Goal: Task Accomplishment & Management: Use online tool/utility

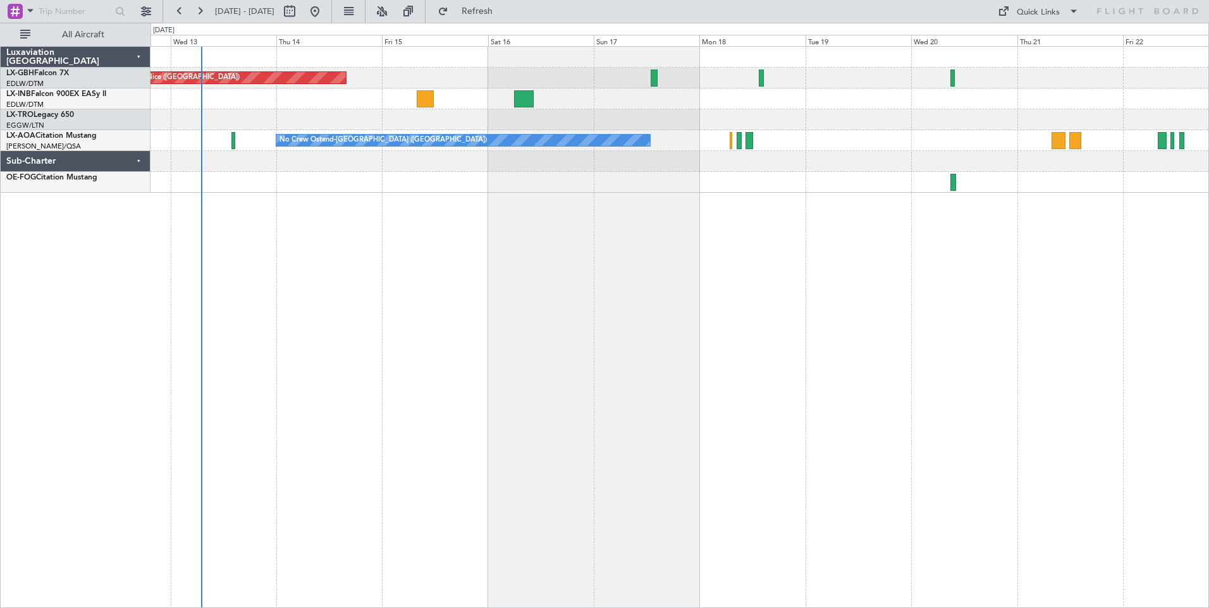
click at [484, 226] on div "Planned Maint Nice ([GEOGRAPHIC_DATA]) Unplanned Maint [GEOGRAPHIC_DATA] ([GEOG…" at bounding box center [679, 327] width 1058 height 562
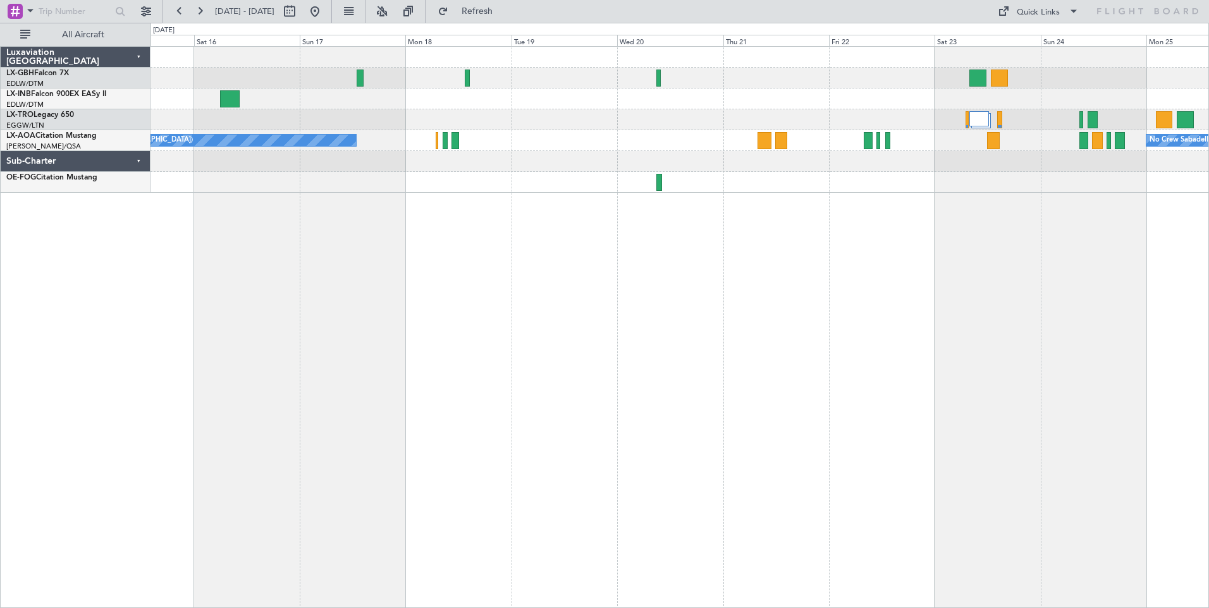
click at [474, 222] on div "Planned Maint Nice ([GEOGRAPHIC_DATA]) No Crew Ostend-[GEOGRAPHIC_DATA] (Ostend…" at bounding box center [679, 327] width 1058 height 562
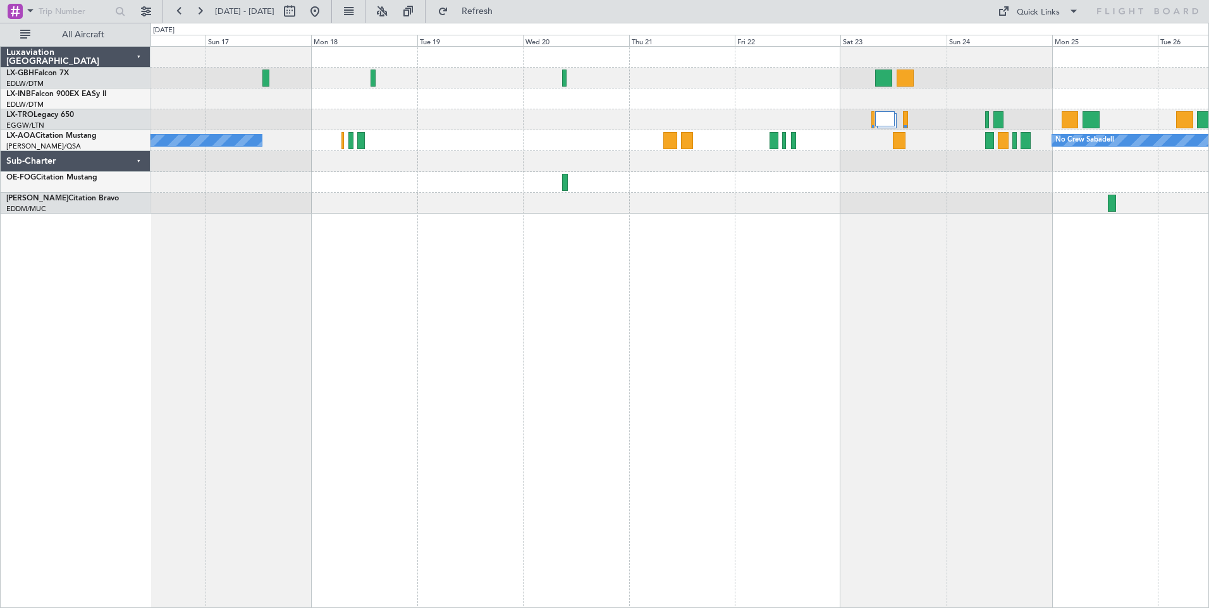
click at [841, 214] on div "Planned Maint Nice ([GEOGRAPHIC_DATA]) No Crew Ostend-[GEOGRAPHIC_DATA] (Ostend…" at bounding box center [679, 327] width 1058 height 562
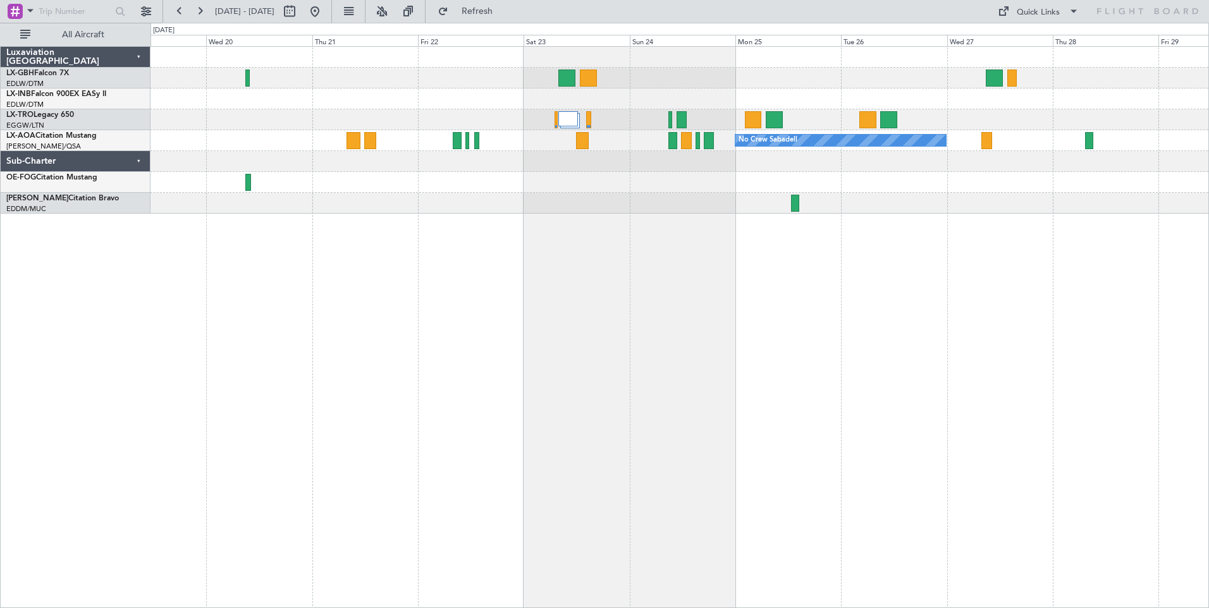
click at [666, 208] on div "No Crew Sabadell No Crew Ostend-[GEOGRAPHIC_DATA] (Ostend)" at bounding box center [679, 327] width 1058 height 562
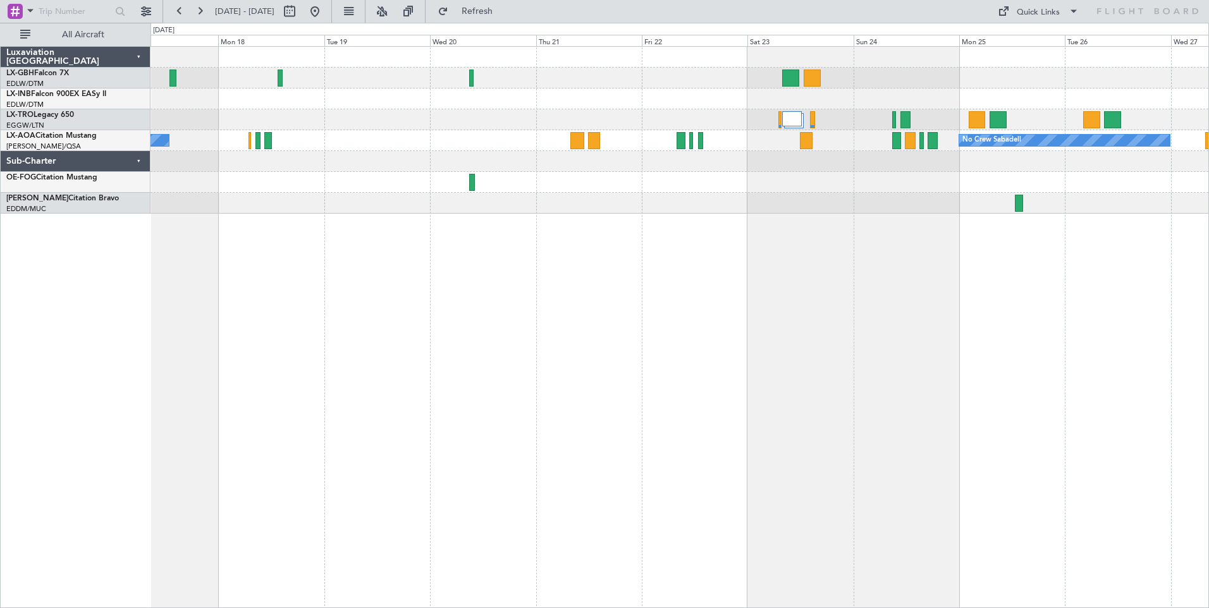
click at [637, 221] on div "No Crew Sabadell No Crew Ostend-[GEOGRAPHIC_DATA] (Ostend)" at bounding box center [679, 327] width 1058 height 562
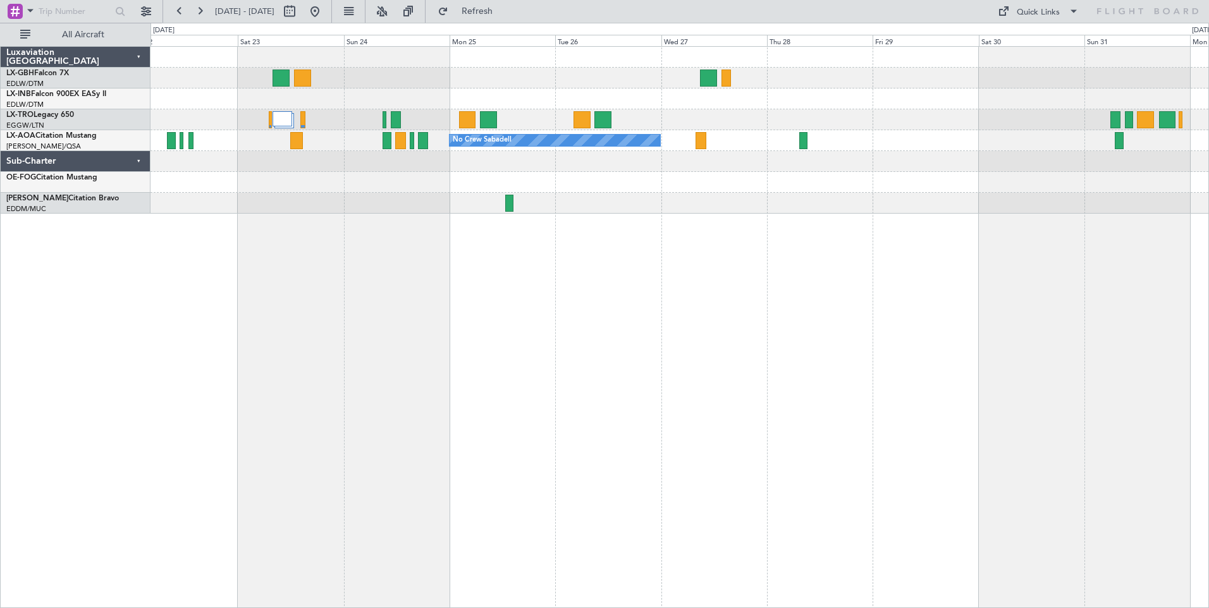
click at [447, 276] on div "No Crew Sabadell" at bounding box center [679, 327] width 1058 height 562
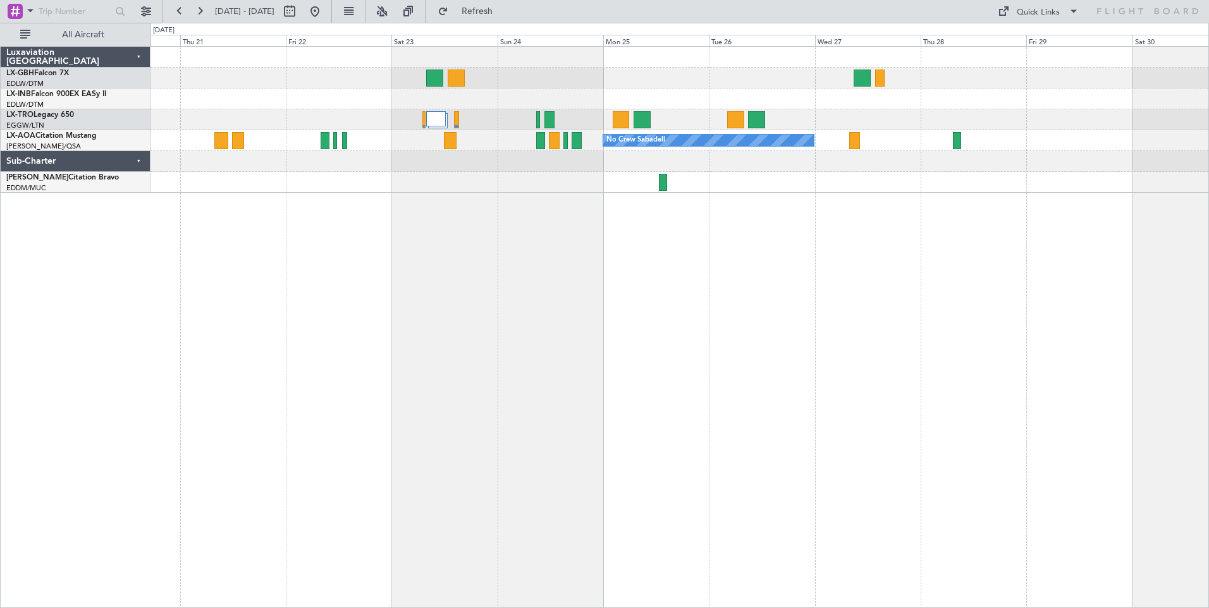
click at [429, 271] on div "No Crew Sabadell" at bounding box center [679, 327] width 1058 height 562
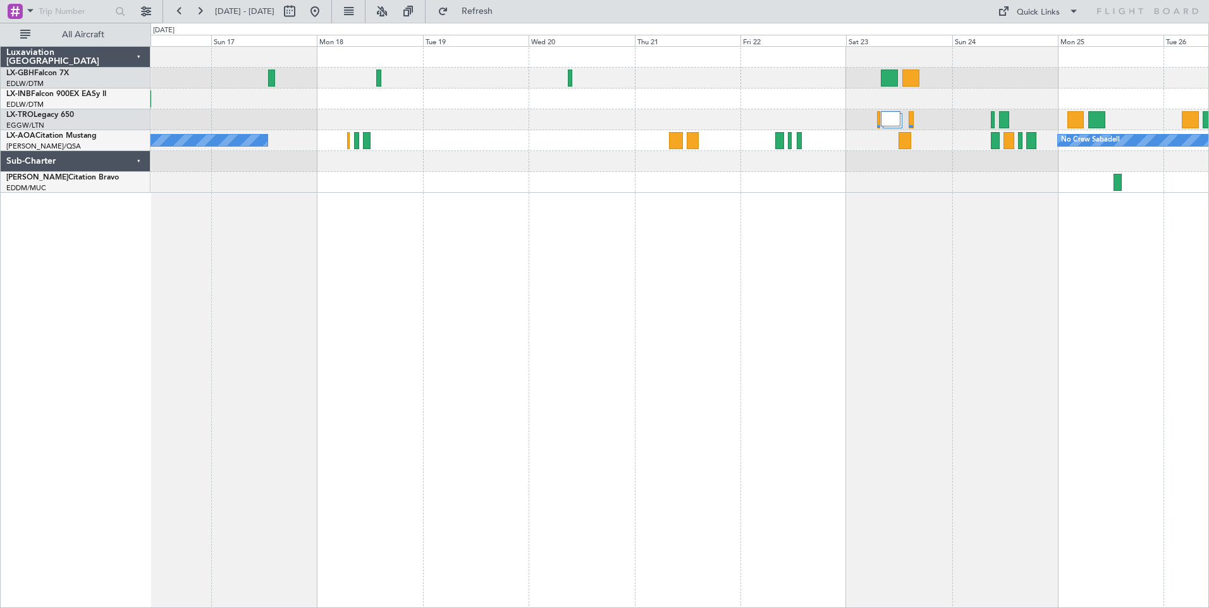
click at [911, 254] on div "Planned Maint Nice ([GEOGRAPHIC_DATA]) No Crew Sabadell No Crew Ostend-[GEOGRAP…" at bounding box center [679, 327] width 1058 height 562
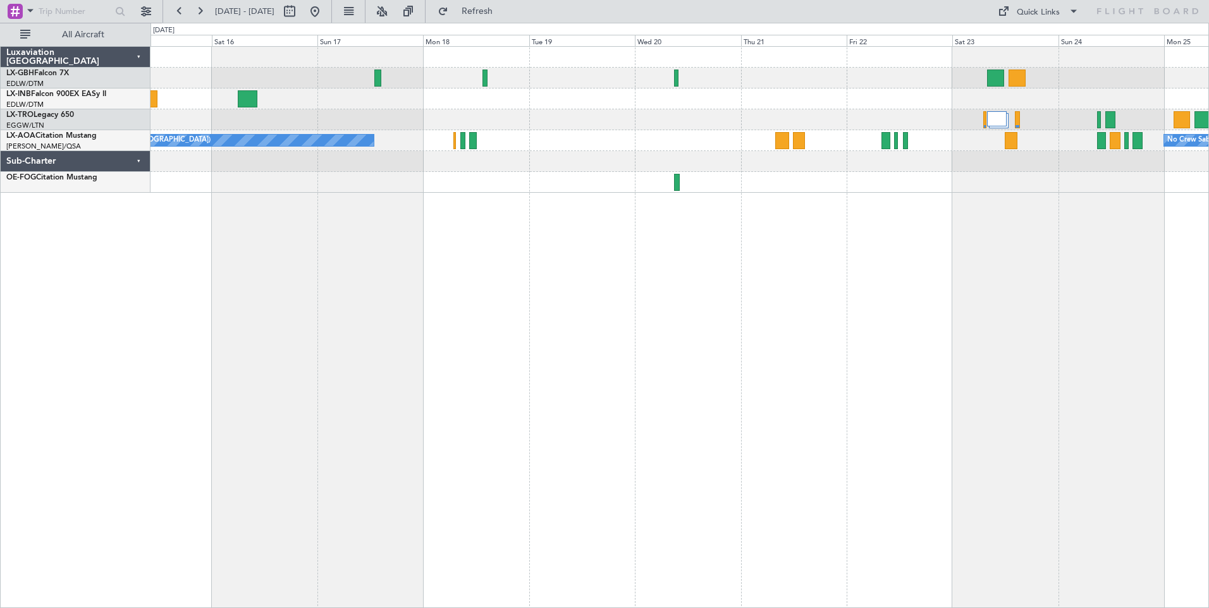
click at [580, 245] on div "Planned Maint Nice ([GEOGRAPHIC_DATA]) No Crew Sabadell No Crew Ostend-[GEOGRAP…" at bounding box center [679, 327] width 1058 height 562
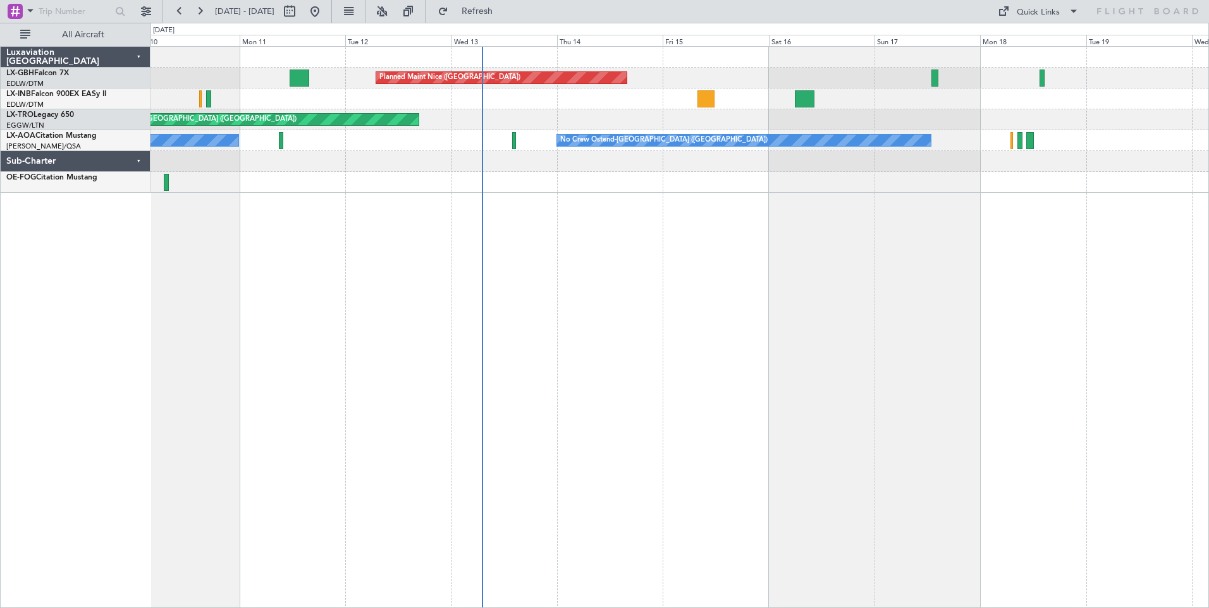
click at [1030, 284] on div "Planned Maint Nice ([GEOGRAPHIC_DATA]) [GEOGRAPHIC_DATA] ([GEOGRAPHIC_DATA]) Un…" at bounding box center [679, 327] width 1058 height 562
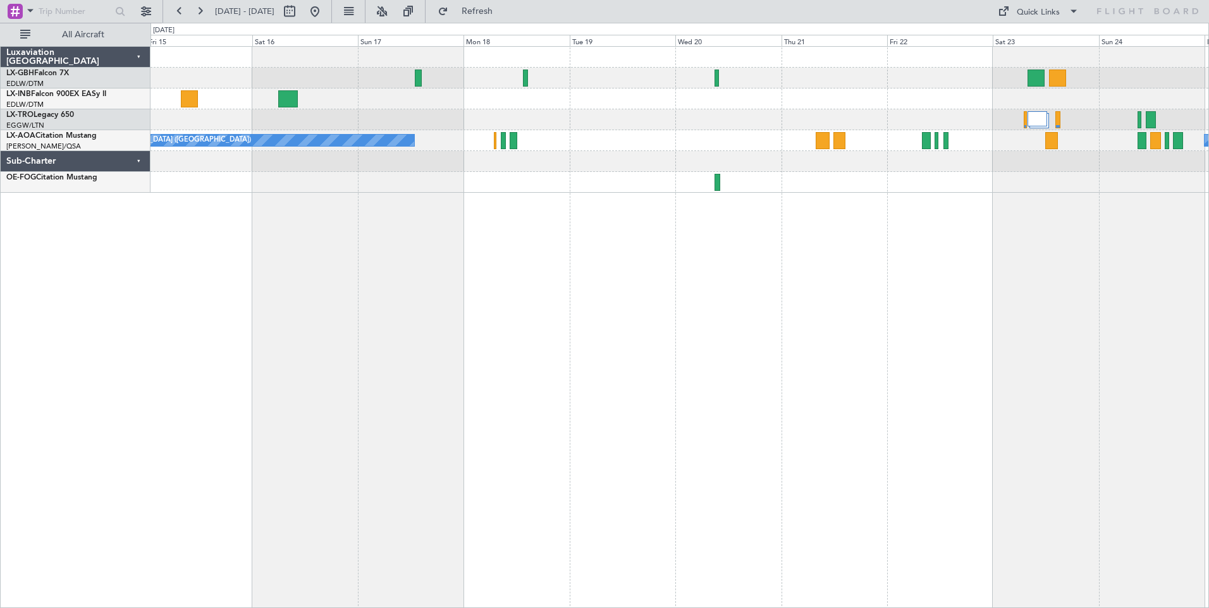
click at [371, 248] on div "Planned Maint Nice ([GEOGRAPHIC_DATA]) Unplanned Maint [GEOGRAPHIC_DATA] ([GEOG…" at bounding box center [679, 327] width 1058 height 562
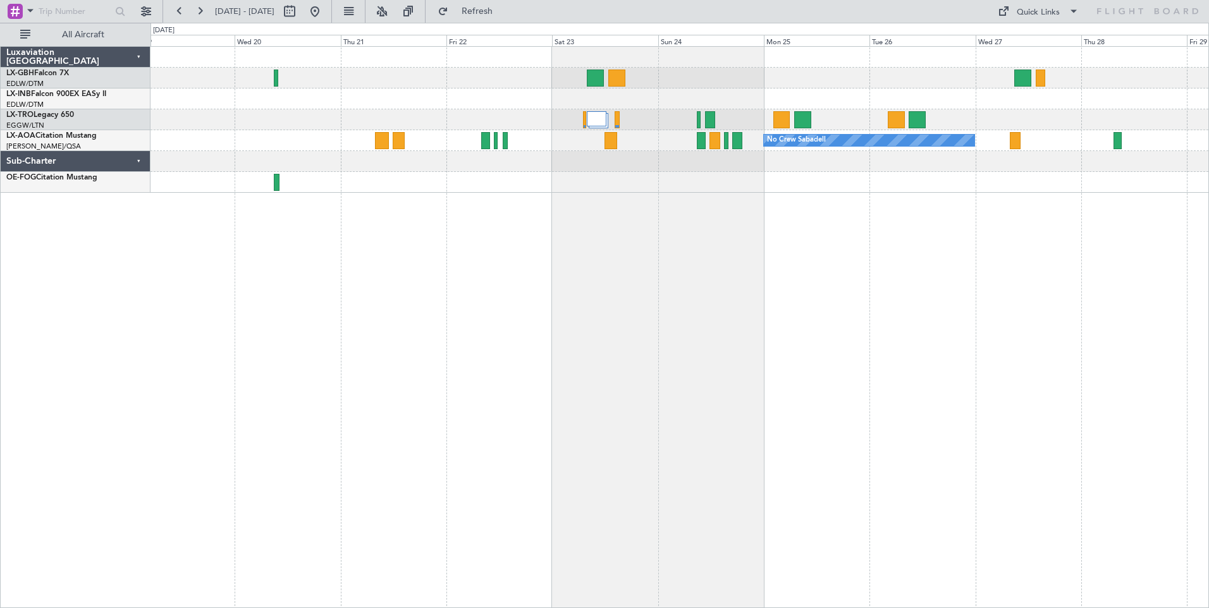
click at [585, 239] on div "No Crew Sabadell No Crew Ostend-[GEOGRAPHIC_DATA] (Ostend)" at bounding box center [679, 327] width 1058 height 562
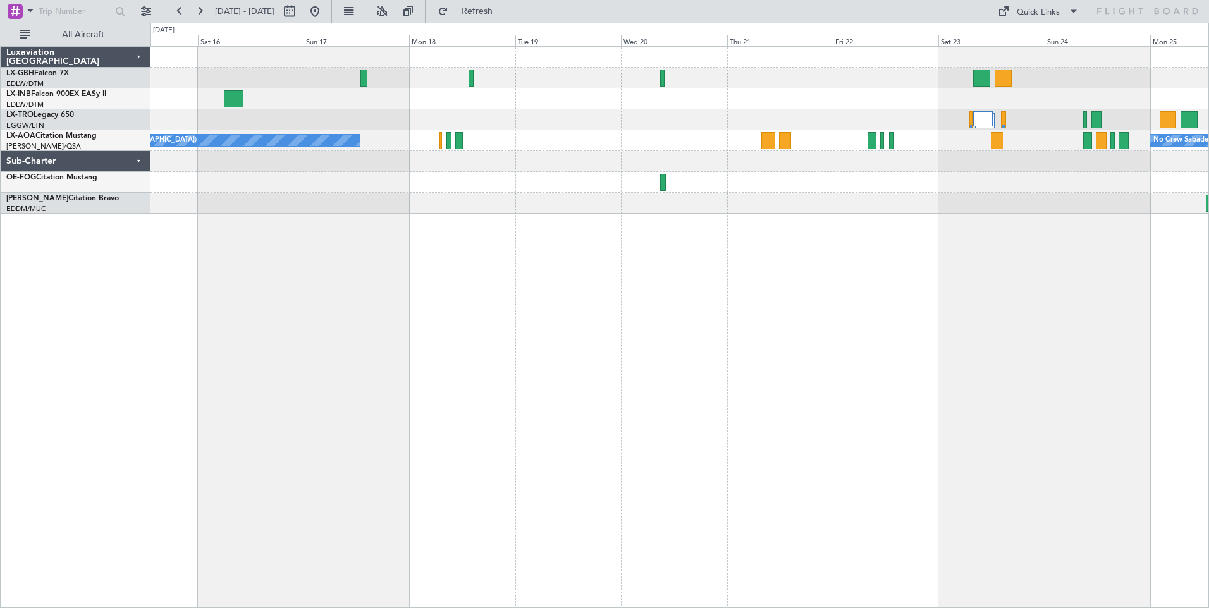
click at [863, 276] on div "Planned Maint Nice ([GEOGRAPHIC_DATA]) No Crew Sabadell No Crew Ostend-[GEOGRAP…" at bounding box center [679, 327] width 1058 height 562
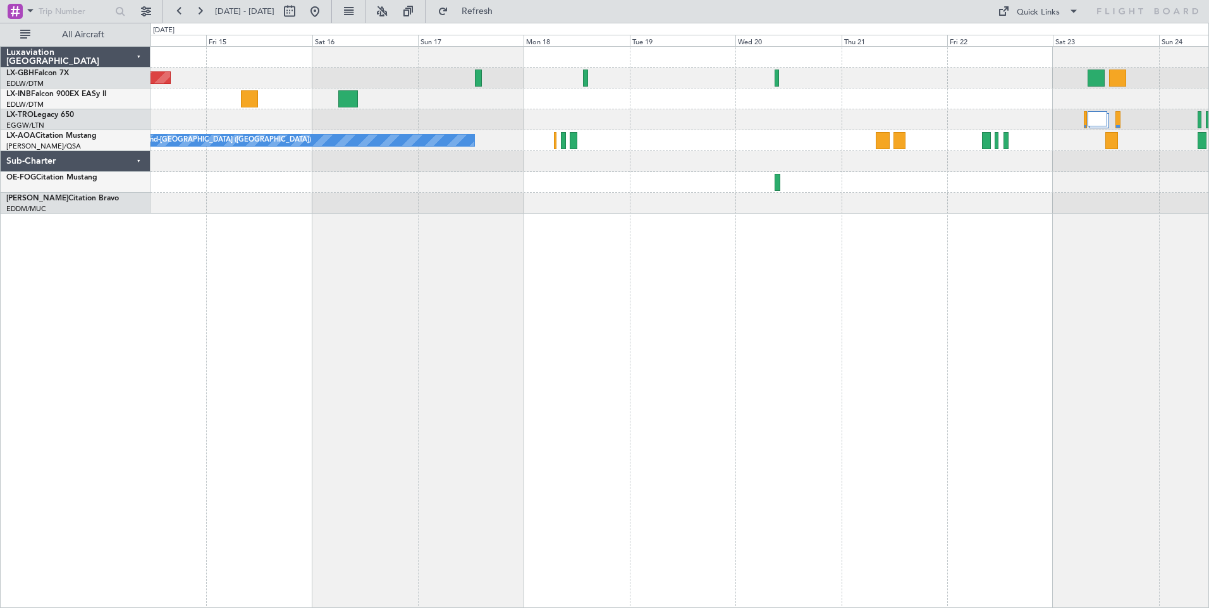
click at [775, 201] on div at bounding box center [678, 203] width 1057 height 21
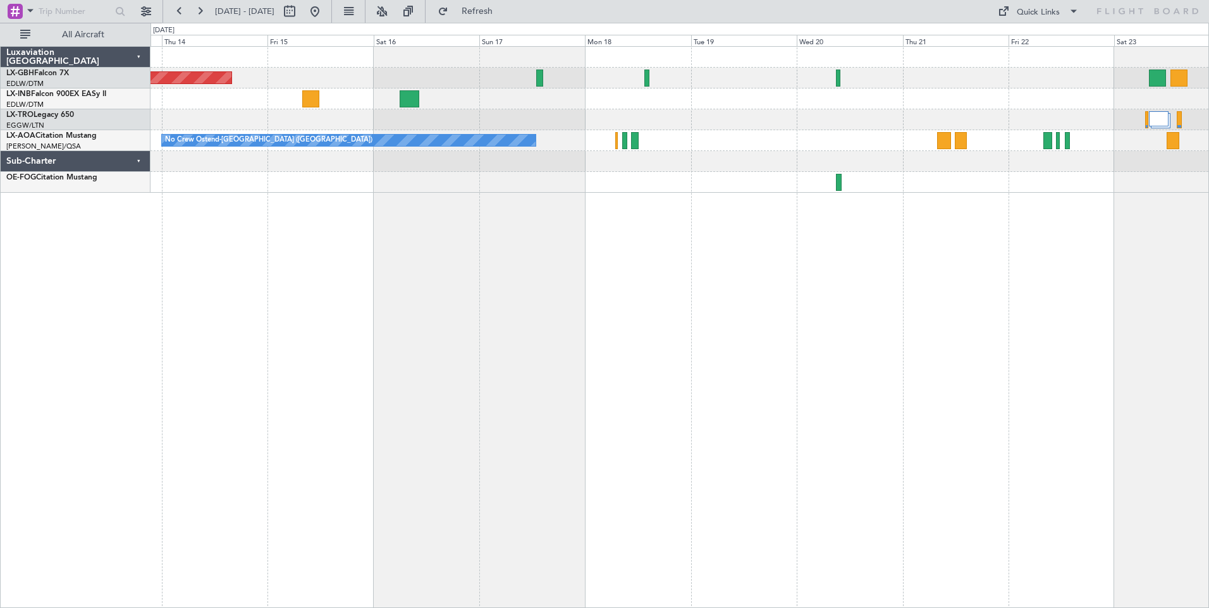
click at [672, 349] on div "Planned Maint Nice ([GEOGRAPHIC_DATA]) Unplanned Maint [GEOGRAPHIC_DATA] ([GEOG…" at bounding box center [679, 327] width 1058 height 562
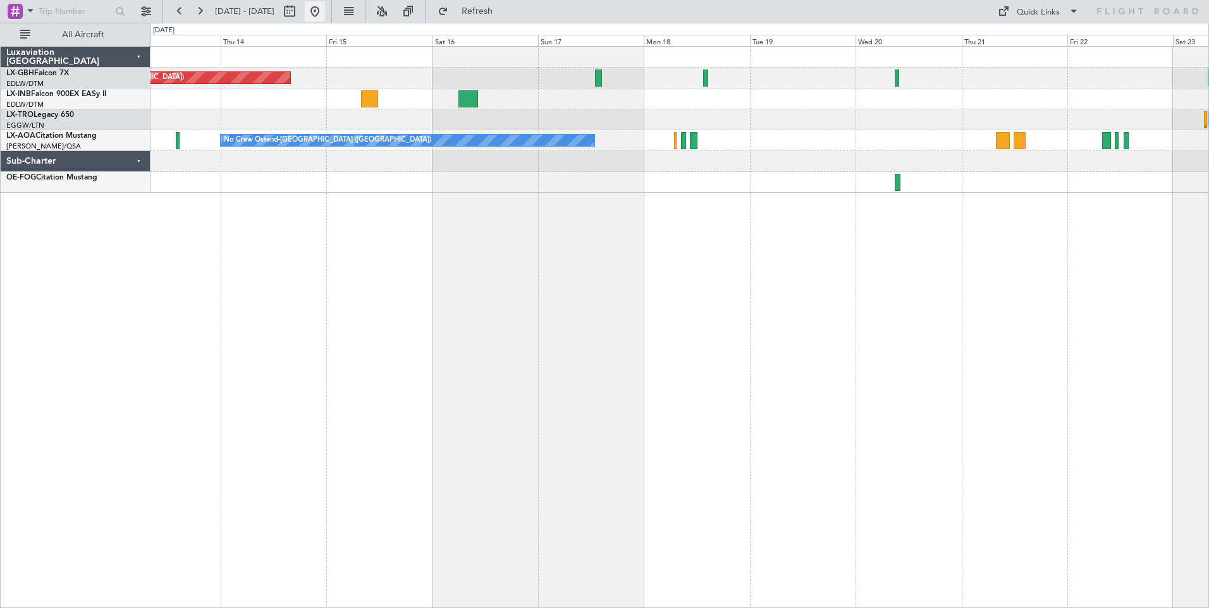
click at [325, 13] on button at bounding box center [315, 11] width 20 height 20
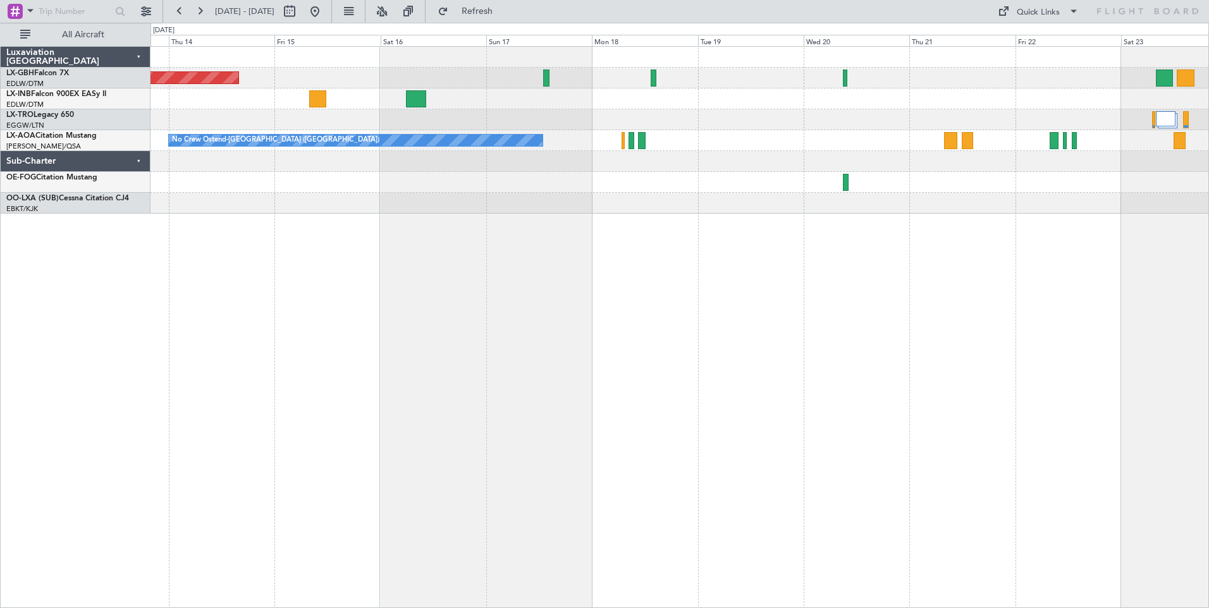
click at [448, 261] on div "Planned Maint Nice ([GEOGRAPHIC_DATA]) Unplanned Maint [GEOGRAPHIC_DATA] ([GEOG…" at bounding box center [679, 327] width 1058 height 562
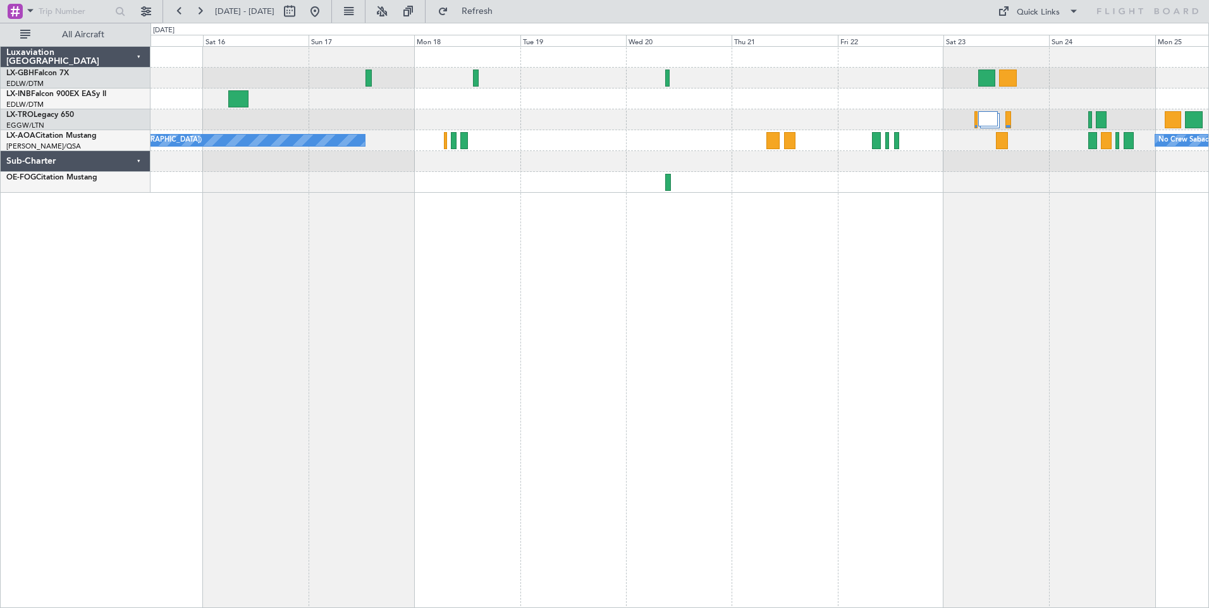
click at [625, 277] on div "Planned Maint Nice ([GEOGRAPHIC_DATA]) No Crew Ostend-[GEOGRAPHIC_DATA] (Ostend…" at bounding box center [679, 327] width 1058 height 562
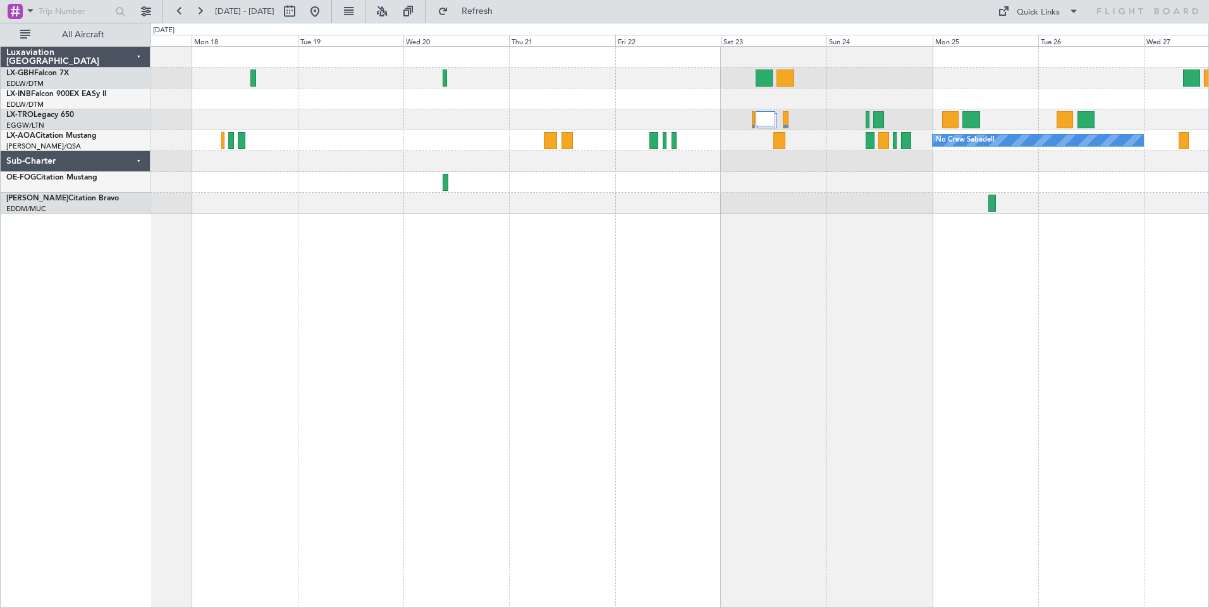
click at [747, 389] on div "No Crew Sabadell No Crew Ostend-[GEOGRAPHIC_DATA] (Ostend)" at bounding box center [679, 327] width 1058 height 562
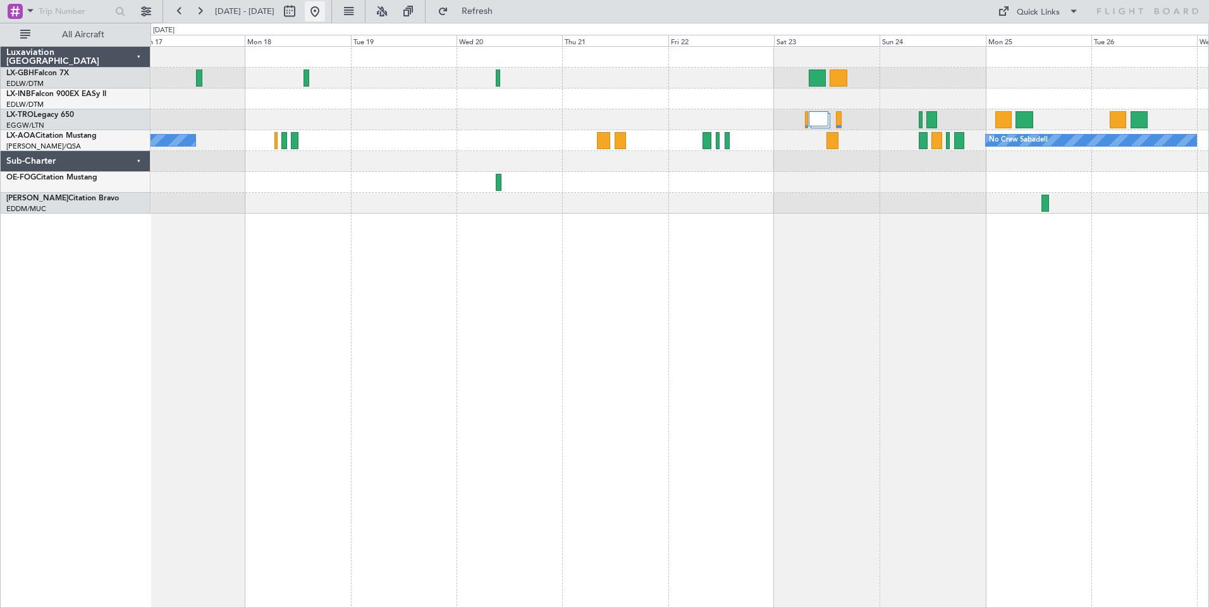
click at [325, 8] on button at bounding box center [315, 11] width 20 height 20
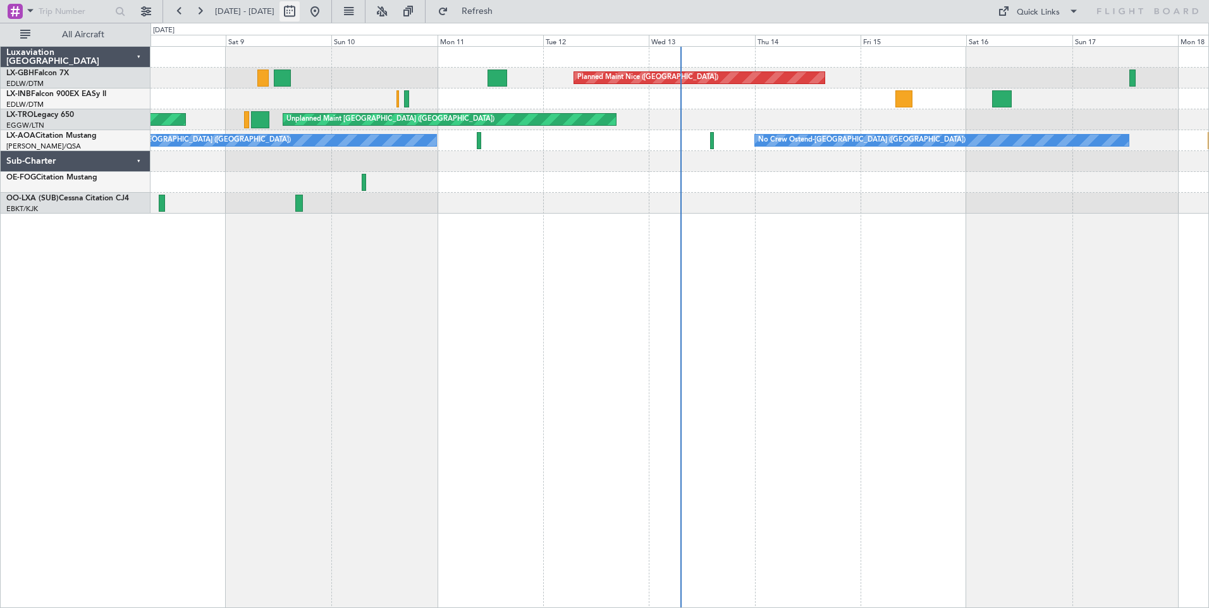
click at [300, 10] on button at bounding box center [289, 11] width 20 height 20
select select "8"
select select "2025"
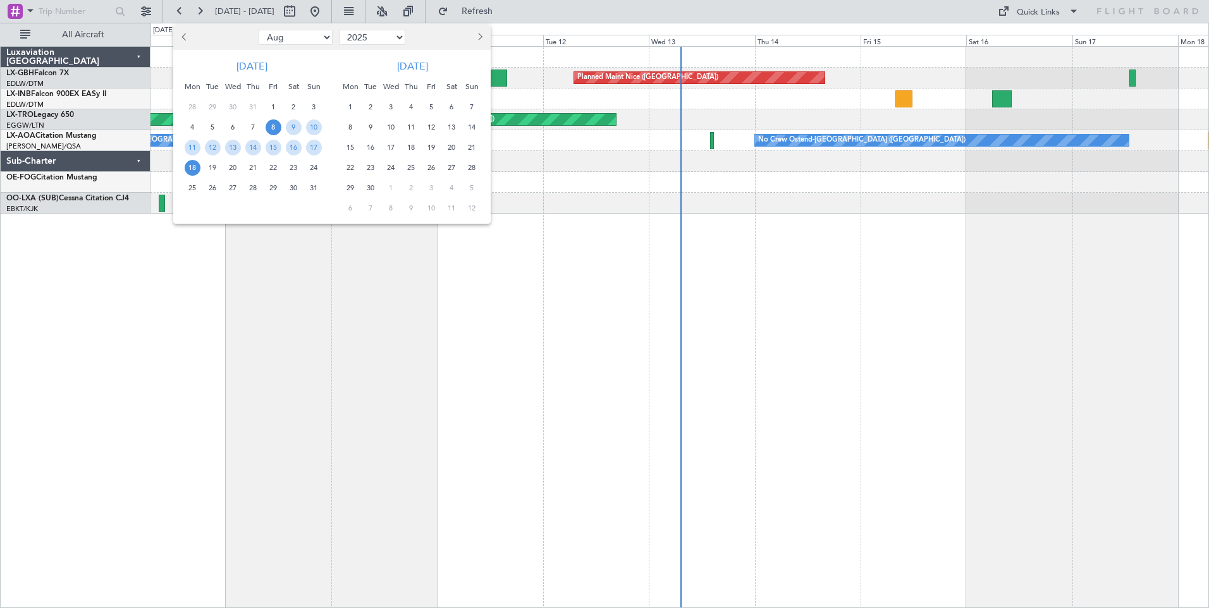
click at [180, 30] on button "Previous month" at bounding box center [185, 37] width 14 height 20
click at [180, 31] on button "Previous month" at bounding box center [185, 37] width 14 height 20
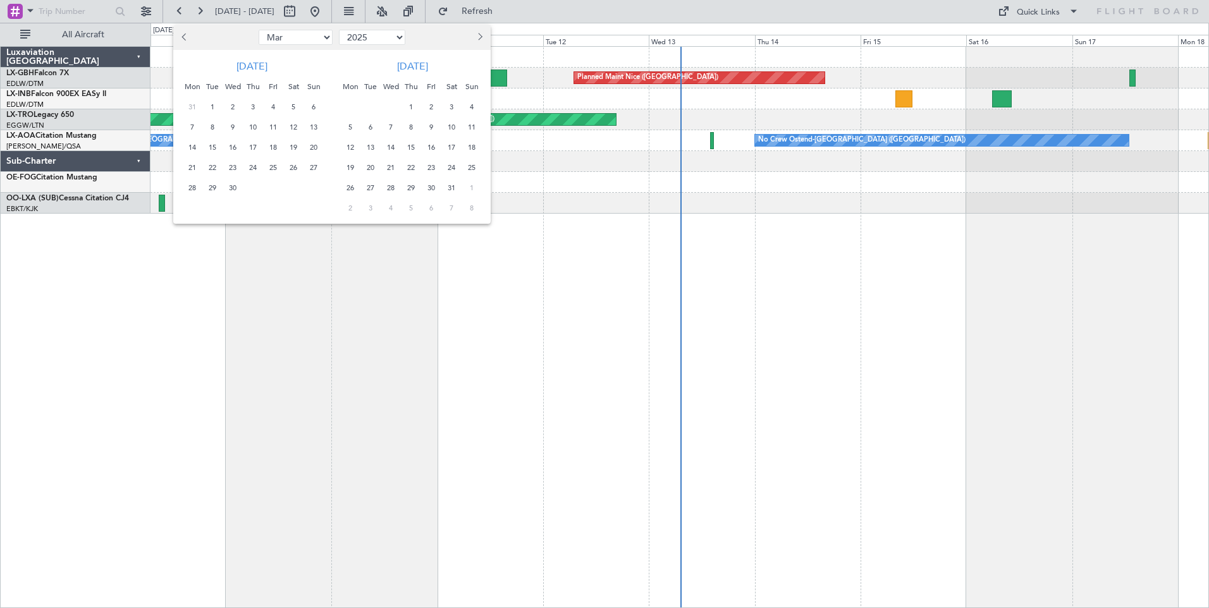
click at [180, 31] on button "Previous month" at bounding box center [185, 37] width 14 height 20
select select "1"
click at [237, 109] on span "1" at bounding box center [233, 107] width 16 height 16
click at [233, 142] on span "15" at bounding box center [233, 148] width 16 height 16
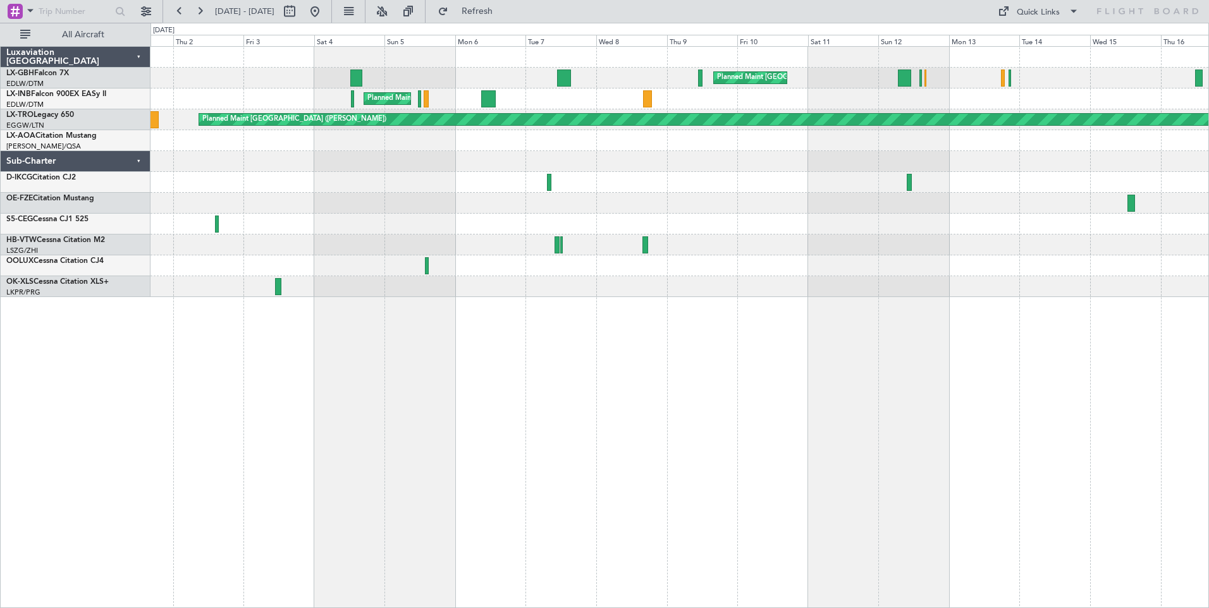
click at [293, 288] on div "Planned Maint [GEOGRAPHIC_DATA] ([GEOGRAPHIC_DATA]) Planned Maint Lyon ([GEOGRA…" at bounding box center [679, 327] width 1058 height 562
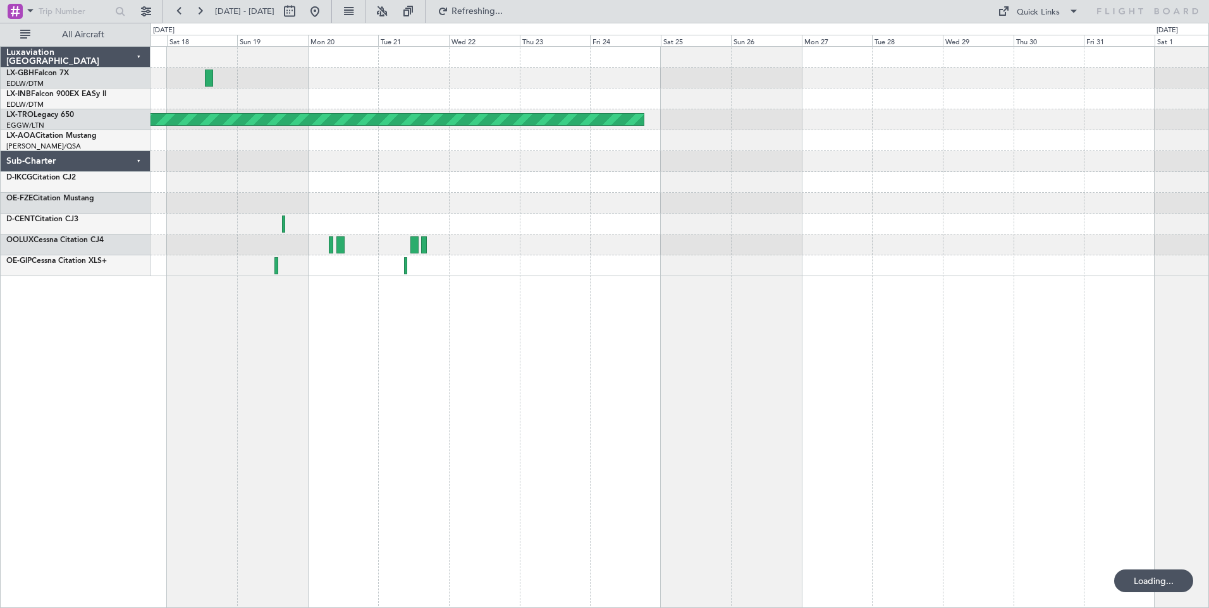
click at [399, 313] on div "Planned Maint Dubai (Al Maktoum Intl) Planned Maint [GEOGRAPHIC_DATA] ([PERSON_…" at bounding box center [679, 327] width 1058 height 562
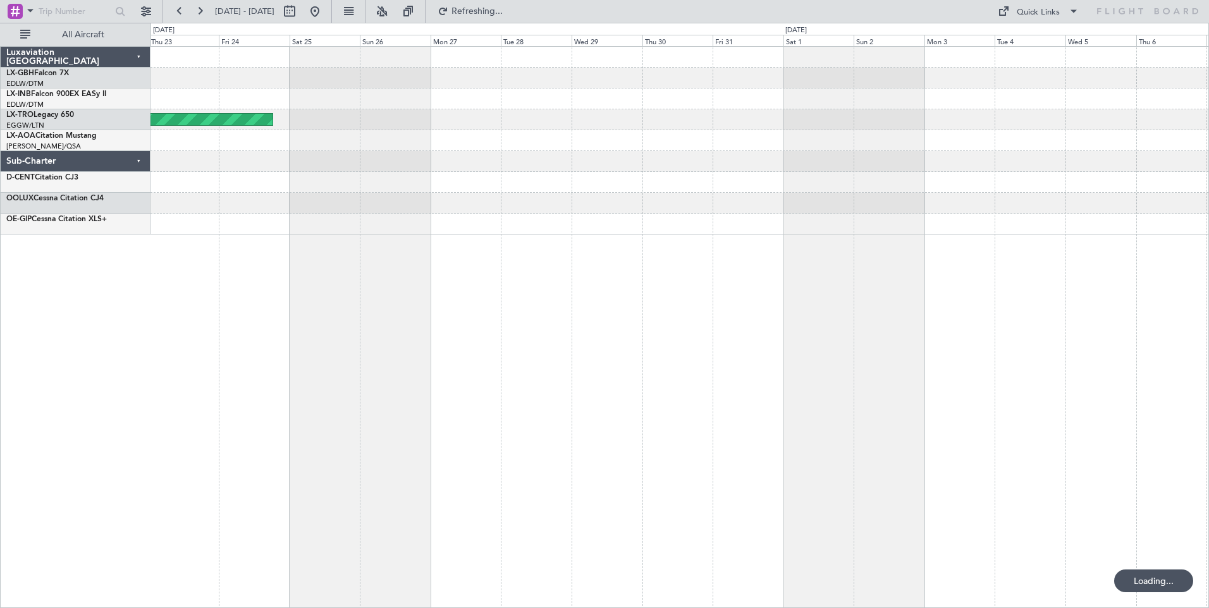
click at [625, 334] on div "Planned Maint [GEOGRAPHIC_DATA] ([PERSON_NAME])" at bounding box center [679, 327] width 1058 height 562
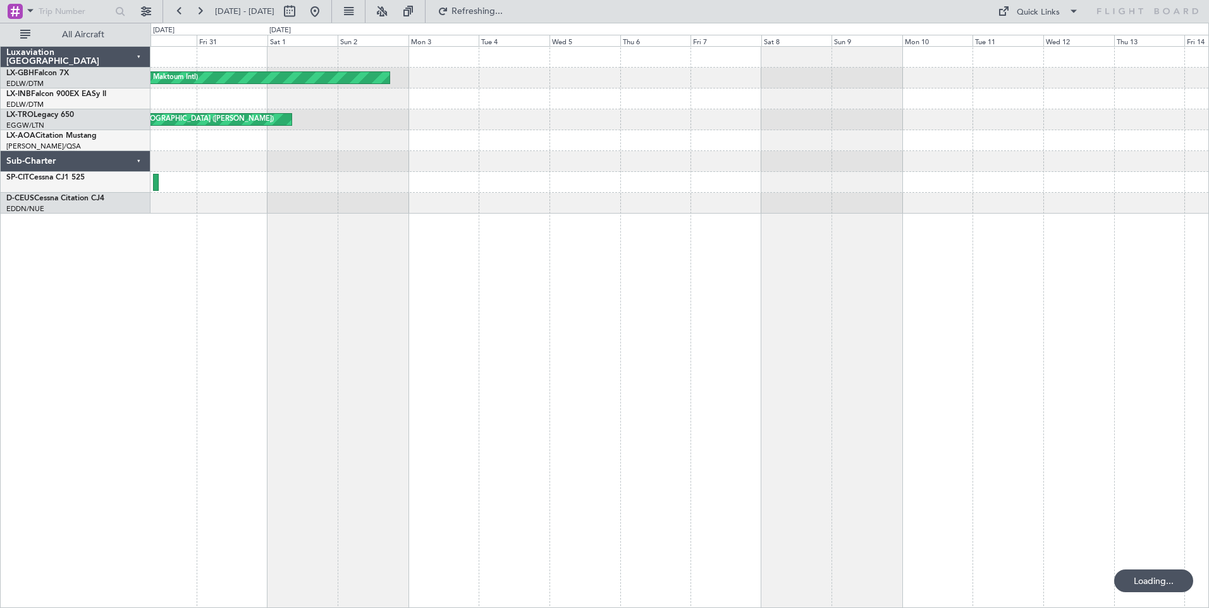
click at [623, 306] on div "Planned Maint Dubai (Al Maktoum Intl) Planned Maint Geneva ([GEOGRAPHIC_DATA]) …" at bounding box center [679, 327] width 1058 height 562
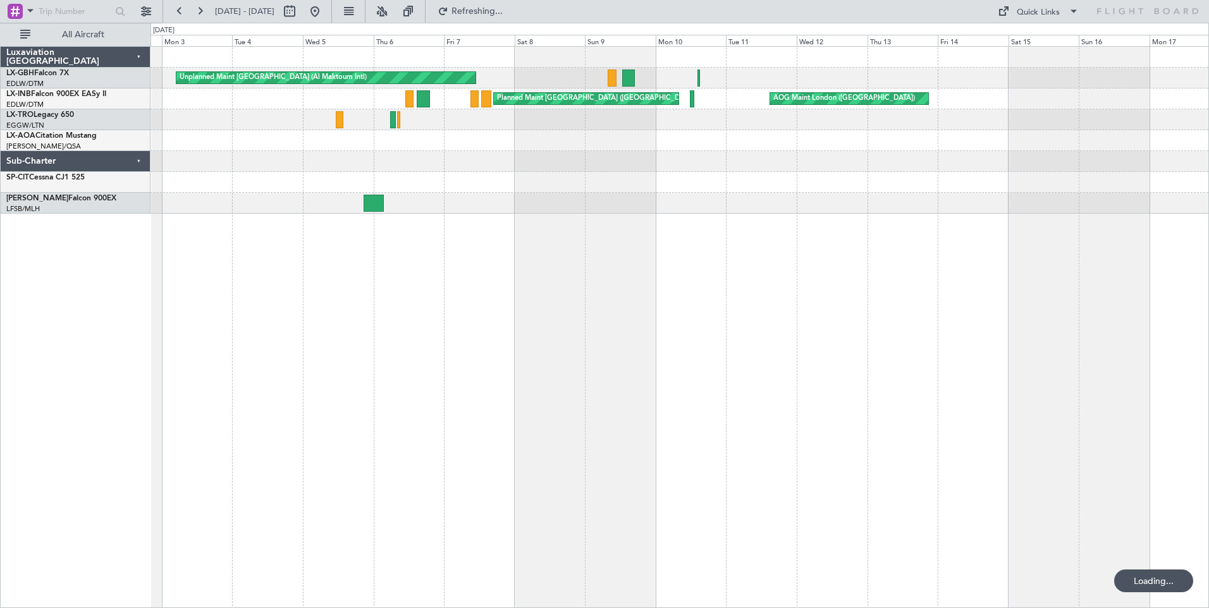
click at [828, 312] on div "Unplanned Maint [GEOGRAPHIC_DATA] (Al Maktoum Intl) Planned Maint [GEOGRAPHIC_D…" at bounding box center [679, 327] width 1058 height 562
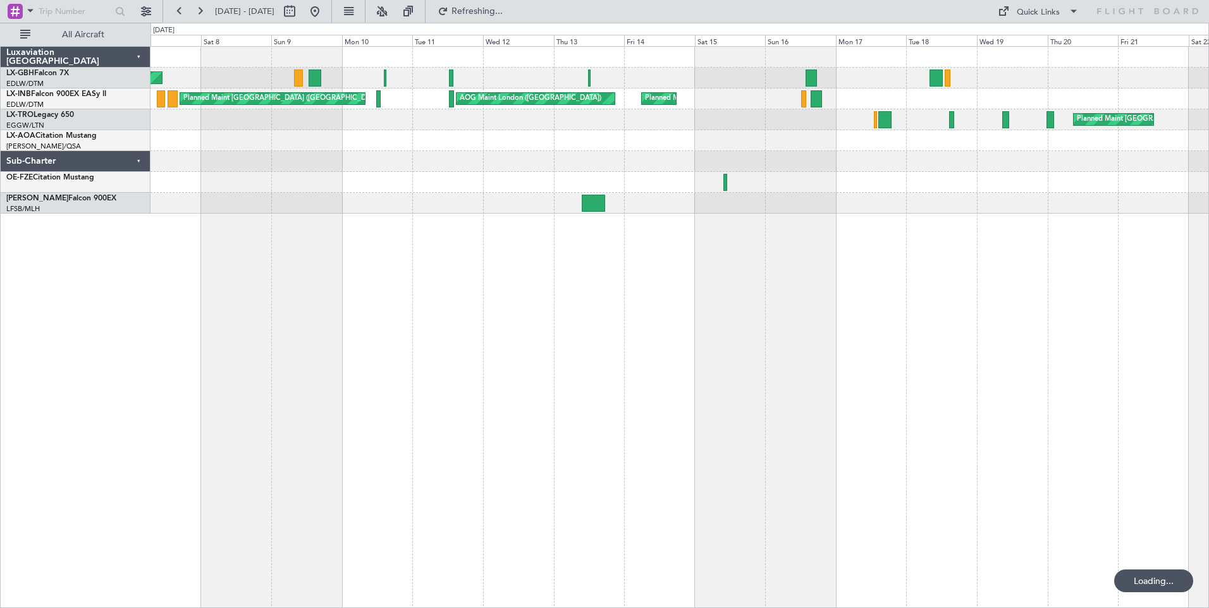
click at [616, 295] on div "Unplanned Maint [GEOGRAPHIC_DATA] (Al Maktoum Intl) Planned Maint [GEOGRAPHIC_D…" at bounding box center [679, 327] width 1058 height 562
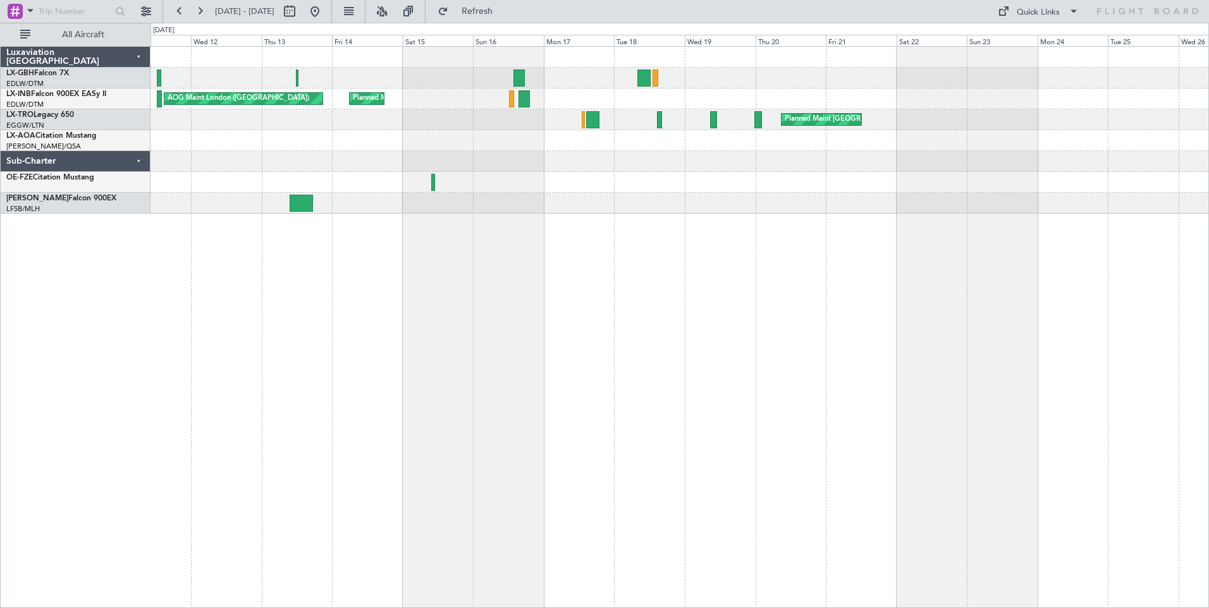
click at [437, 277] on div "AOG Maint London ([GEOGRAPHIC_DATA]) Planned Maint [GEOGRAPHIC_DATA] ([GEOGRAPH…" at bounding box center [679, 327] width 1058 height 562
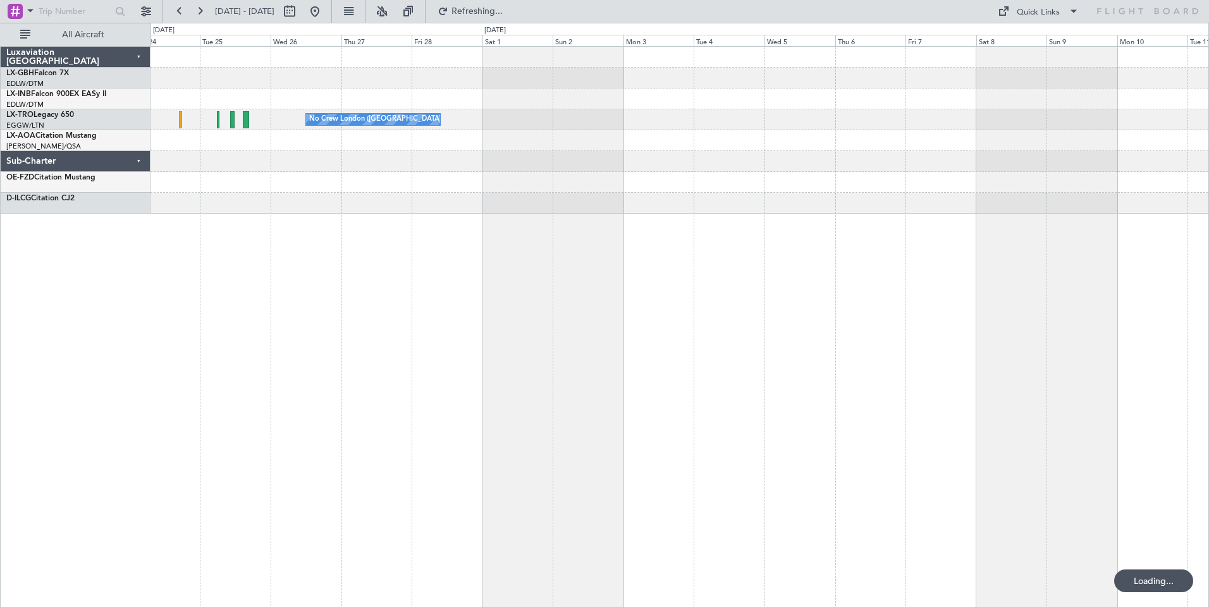
click at [426, 280] on div "No Crew London ([GEOGRAPHIC_DATA]) Planned Maint [GEOGRAPHIC_DATA] ([GEOGRAPHIC…" at bounding box center [679, 327] width 1058 height 562
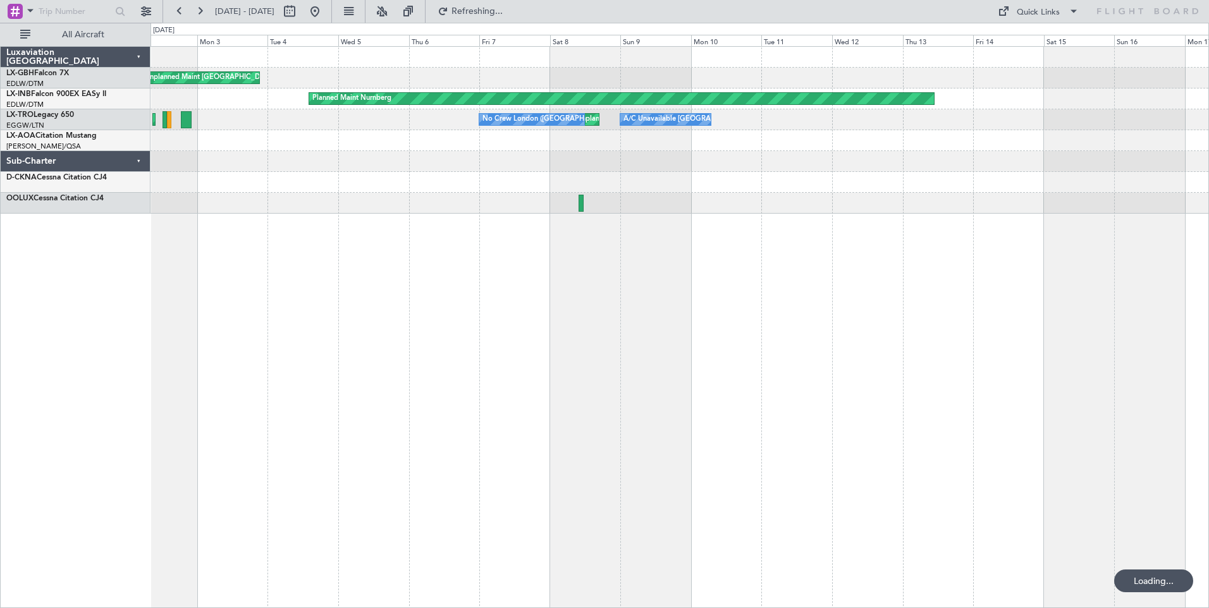
click at [481, 270] on div "Unplanned Maint [GEOGRAPHIC_DATA] ([GEOGRAPHIC_DATA]) Planned Maint Nurnberg Un…" at bounding box center [679, 327] width 1058 height 562
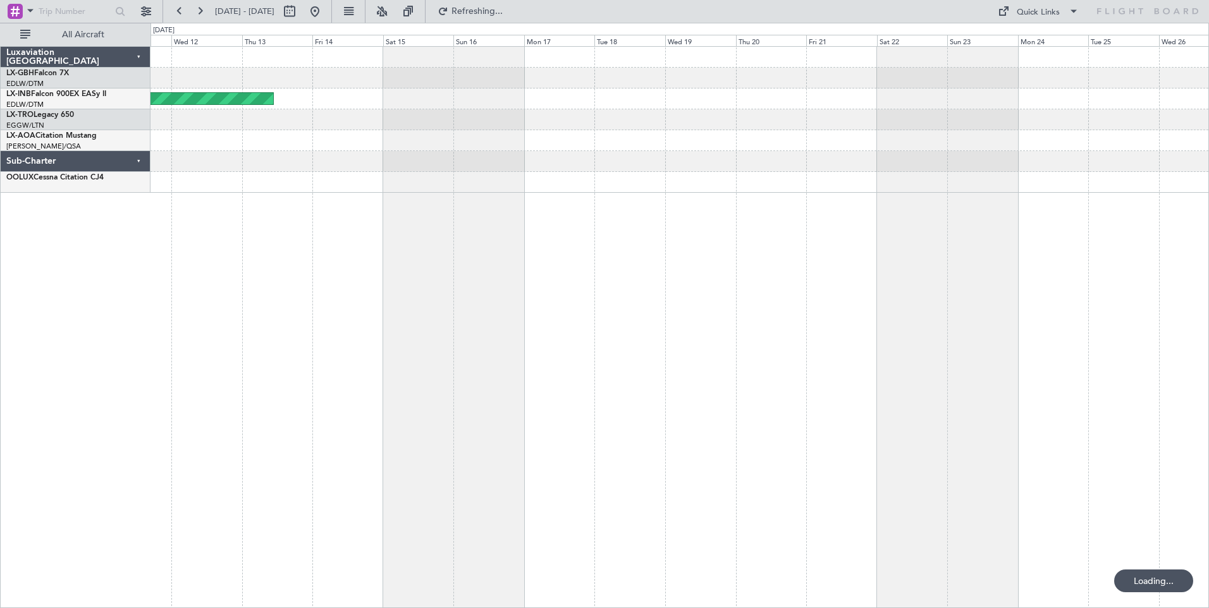
click at [434, 255] on div "Planned Maint Nurnberg A/C Unavailable [GEOGRAPHIC_DATA] ([GEOGRAPHIC_DATA]) Un…" at bounding box center [679, 327] width 1058 height 562
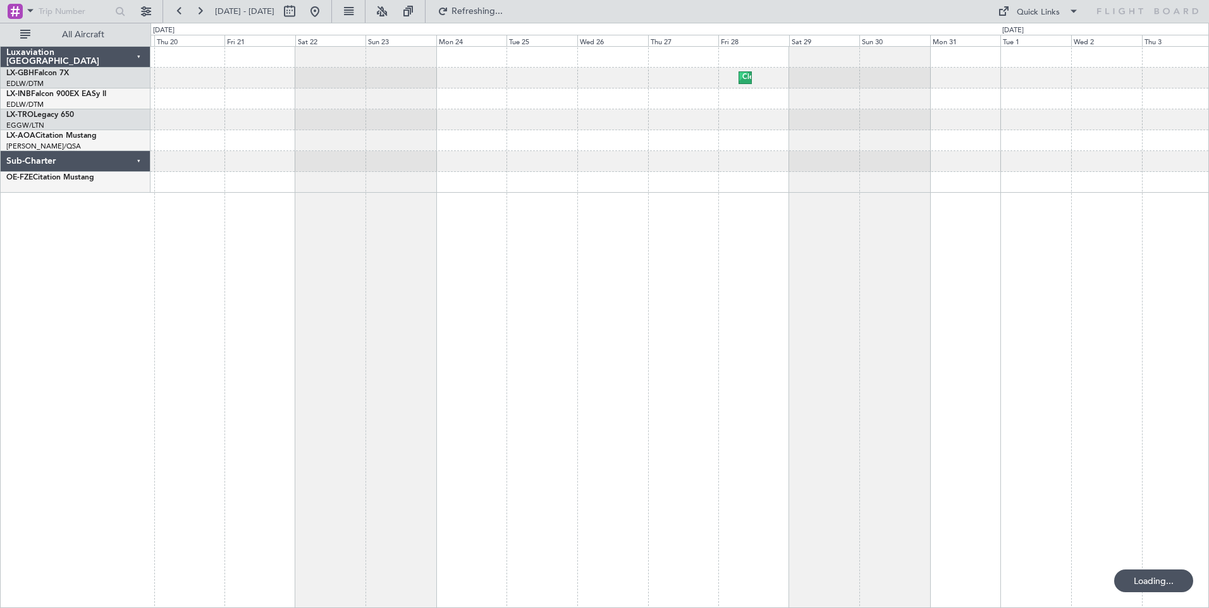
click at [617, 279] on div "Cleaning [GEOGRAPHIC_DATA] (Al Maktoum Intl) Planned Maint [GEOGRAPHIC_DATA] ([…" at bounding box center [679, 327] width 1058 height 562
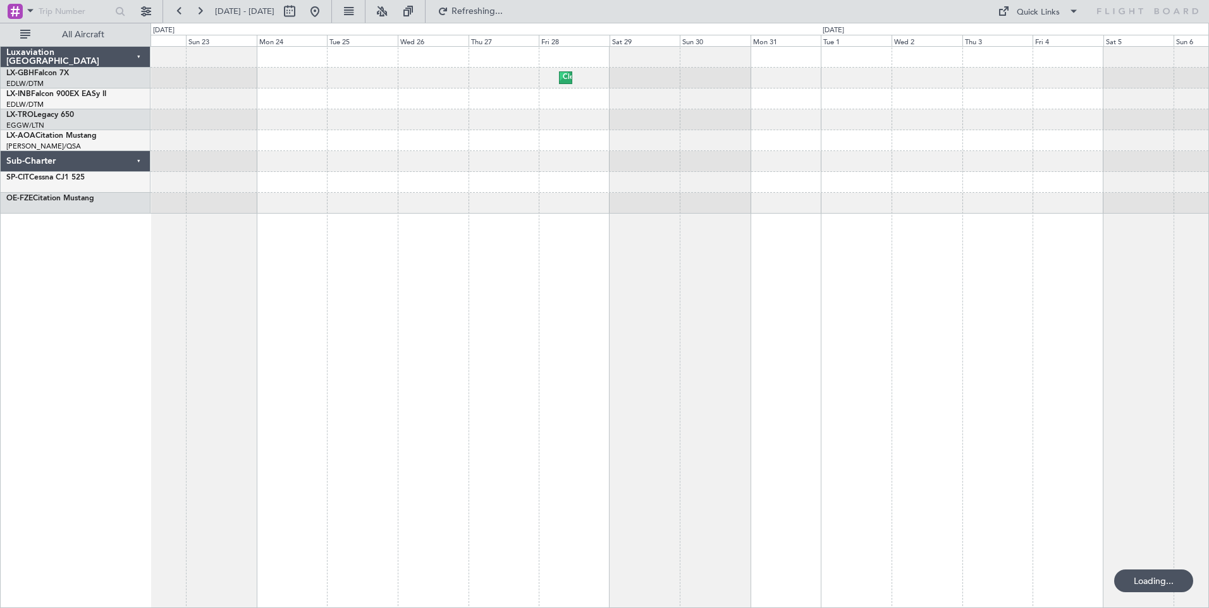
click at [639, 281] on div "Cleaning [GEOGRAPHIC_DATA] (Al Maktoum Intl) Planned Maint [GEOGRAPHIC_DATA] ([…" at bounding box center [679, 327] width 1058 height 562
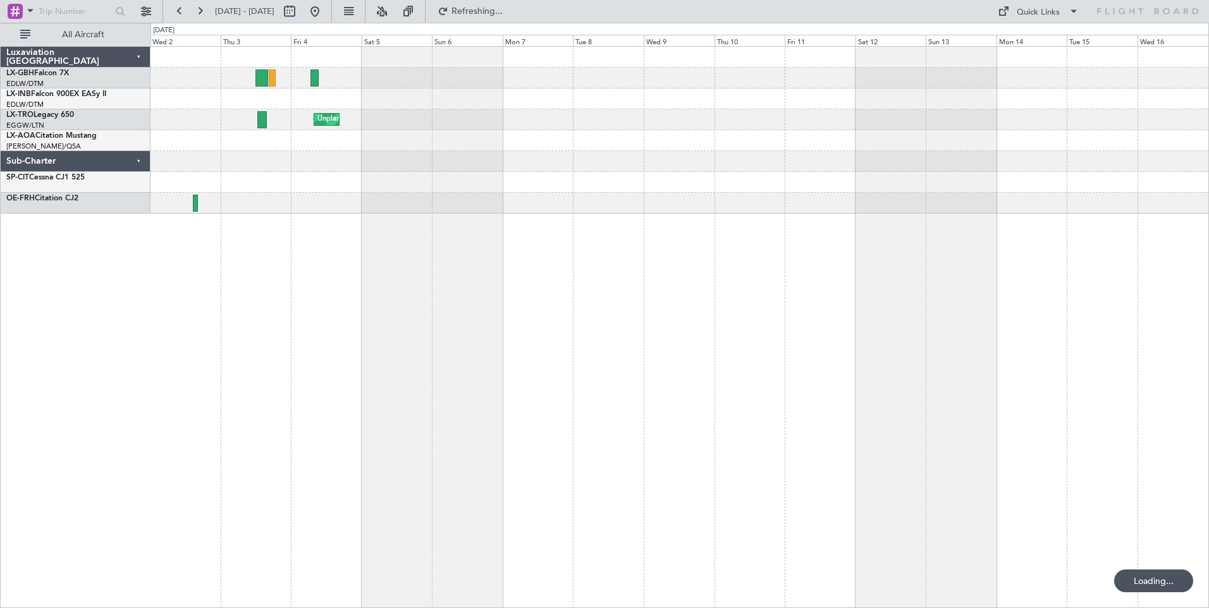
click at [710, 295] on div "Planned Maint Nurnberg Unplanned Maint [GEOGRAPHIC_DATA] ([PERSON_NAME] Intl)" at bounding box center [679, 327] width 1058 height 562
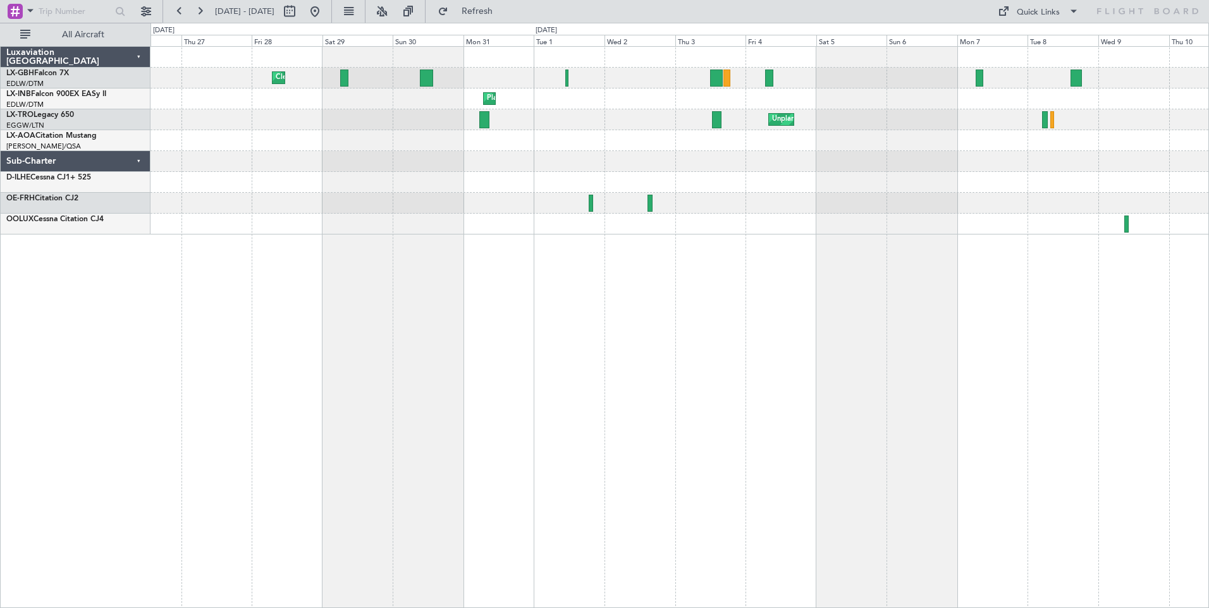
click at [806, 326] on div "Cleaning [GEOGRAPHIC_DATA] (Al Maktoum Intl) Planned Maint [GEOGRAPHIC_DATA] ([…" at bounding box center [679, 327] width 1058 height 562
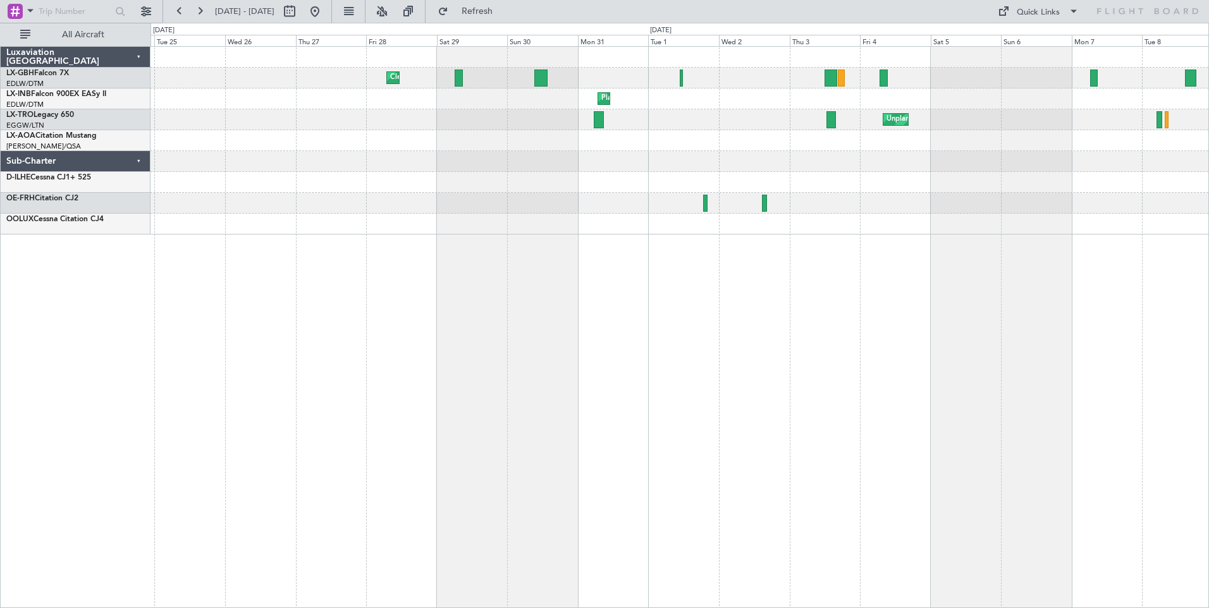
click at [748, 305] on div "Cleaning [GEOGRAPHIC_DATA] (Al Maktoum Intl) Planned Maint Nurnberg AOG Maint N…" at bounding box center [679, 327] width 1058 height 562
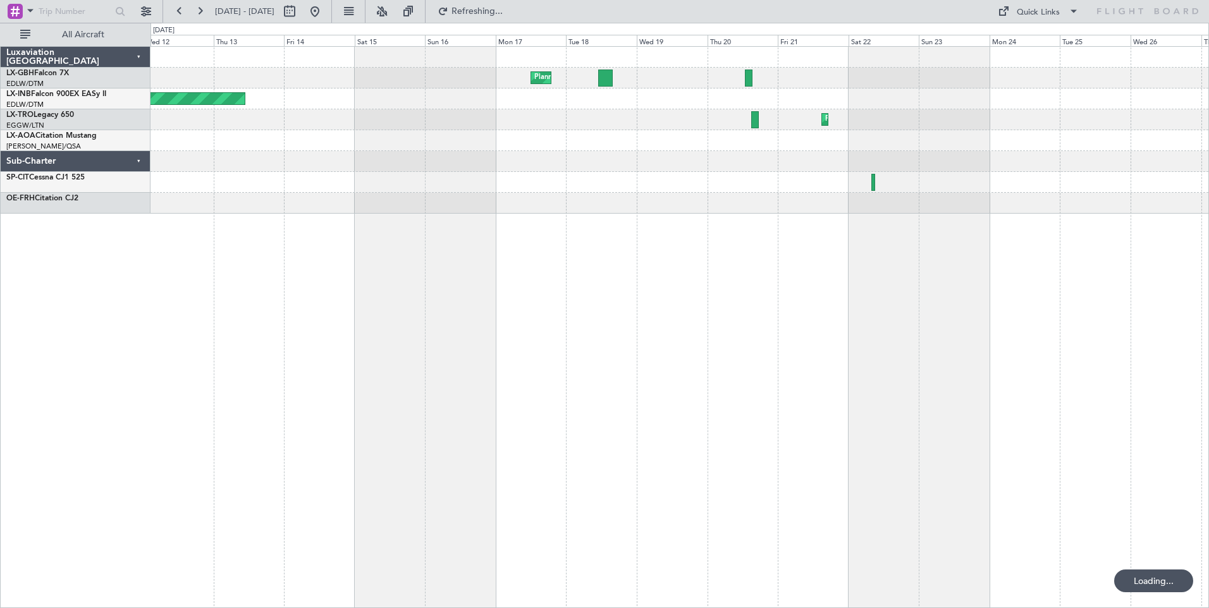
click at [714, 317] on div "Planned Maint [GEOGRAPHIC_DATA] ([GEOGRAPHIC_DATA]) Cleaning [GEOGRAPHIC_DATA] …" at bounding box center [679, 327] width 1058 height 562
click at [141, 11] on button at bounding box center [146, 11] width 20 height 20
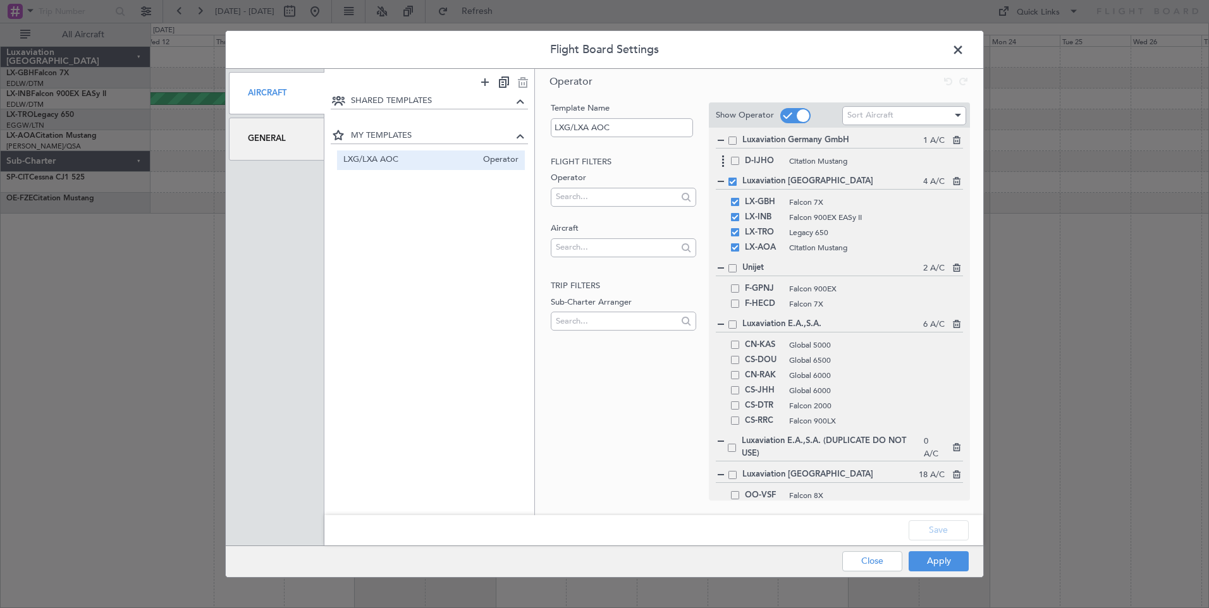
click at [735, 161] on span at bounding box center [735, 161] width 8 height 8
click at [740, 157] on input "checkbox" at bounding box center [740, 157] width 0 height 0
click at [944, 529] on button "Save" at bounding box center [938, 530] width 60 height 20
click at [941, 566] on button "Apply" at bounding box center [938, 561] width 60 height 20
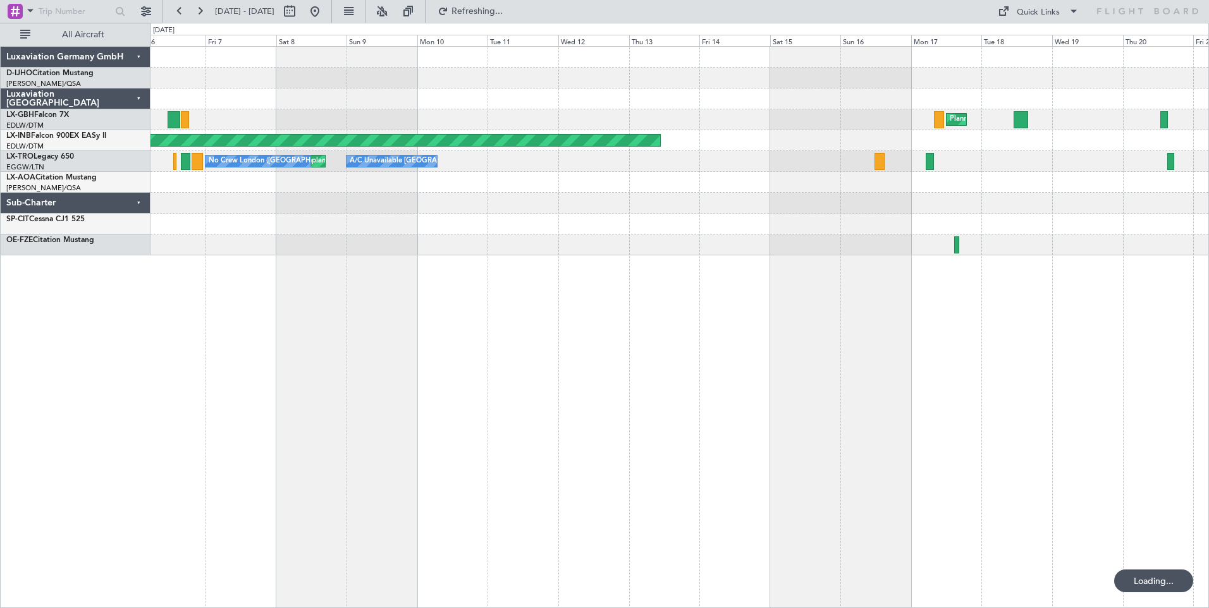
click at [810, 369] on div "Unplanned Maint [GEOGRAPHIC_DATA] Planned Maint [GEOGRAPHIC_DATA] ([GEOGRAPHIC_…" at bounding box center [679, 327] width 1058 height 562
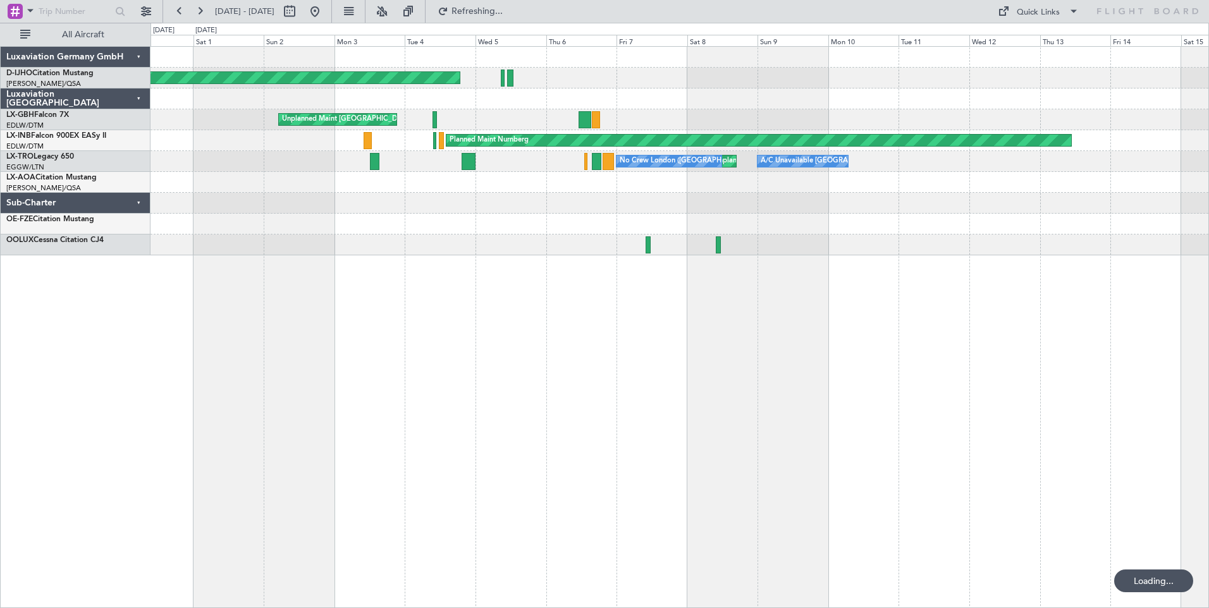
click at [687, 338] on div "Unplanned Maint [GEOGRAPHIC_DATA] Unplanned Maint [GEOGRAPHIC_DATA] ([GEOGRAPHI…" at bounding box center [679, 327] width 1058 height 562
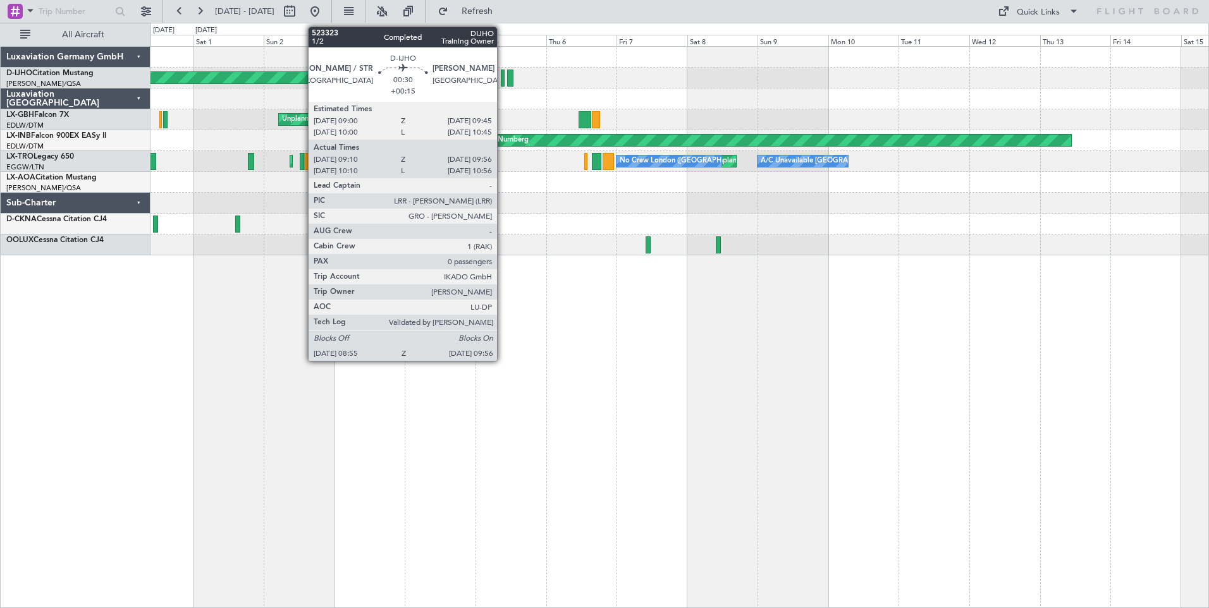
click at [503, 79] on div at bounding box center [502, 78] width 3 height 17
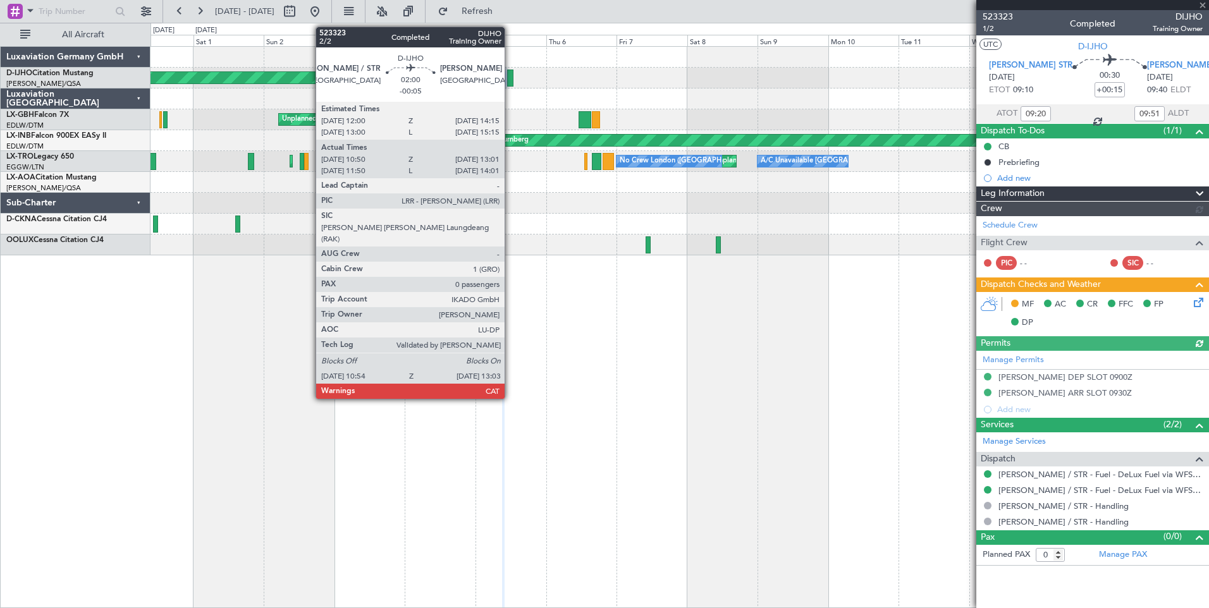
click at [510, 78] on div at bounding box center [510, 78] width 6 height 17
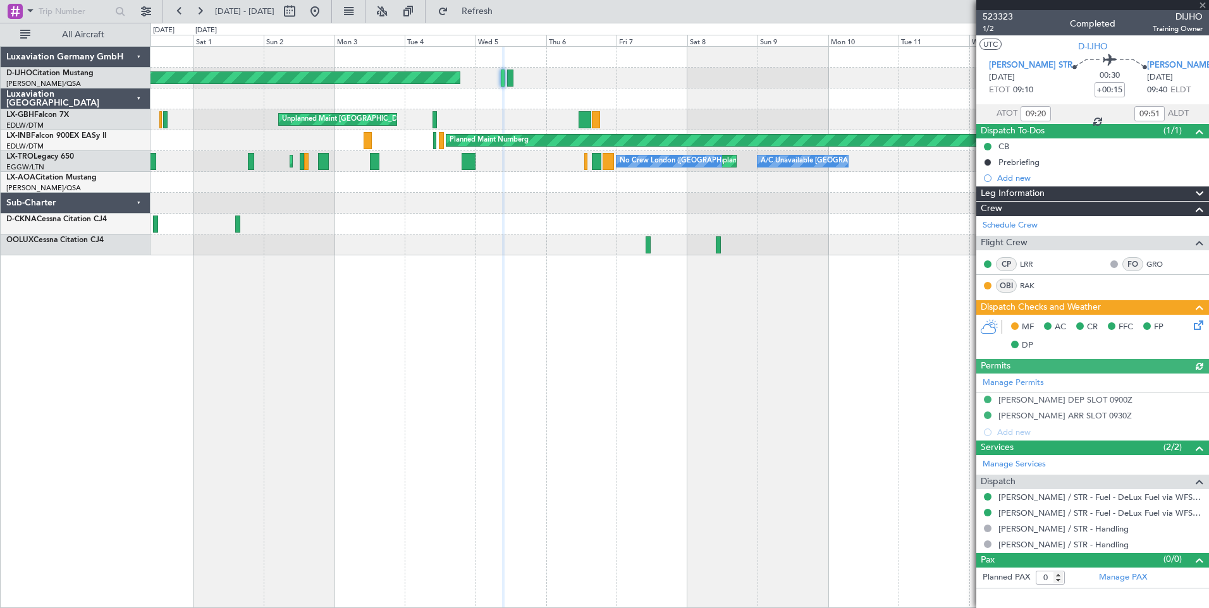
type input "-00:05"
type input "11:00"
type input "12:56"
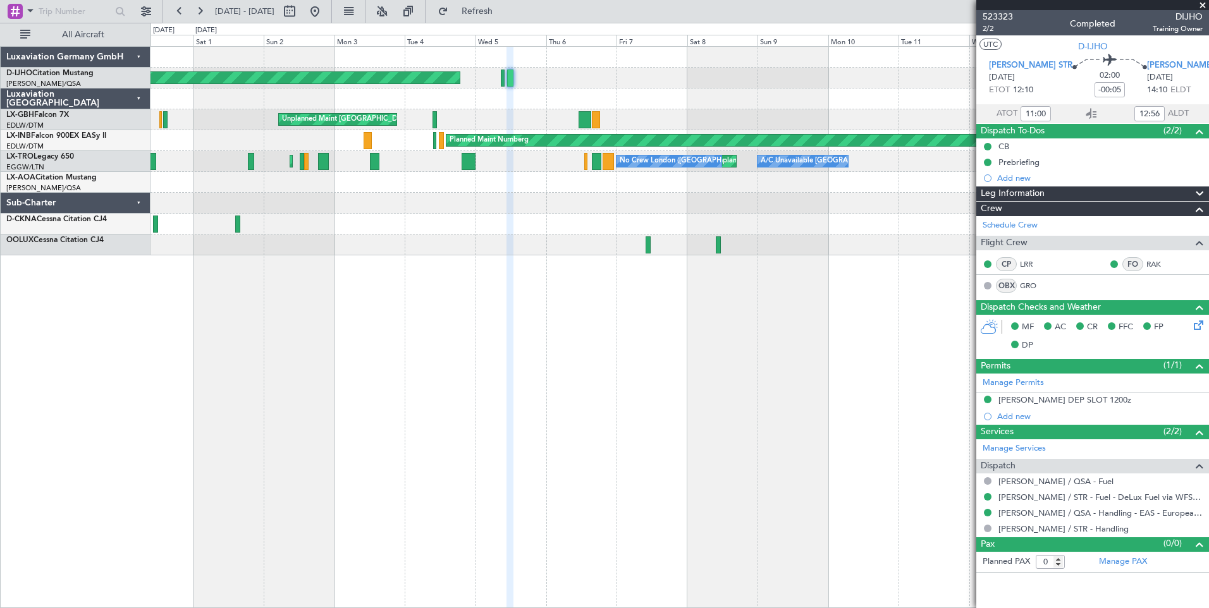
type input "12:00"
type input "13:56"
type input "11:00"
type input "12:56"
click at [986, 25] on span "2/2" at bounding box center [997, 28] width 30 height 11
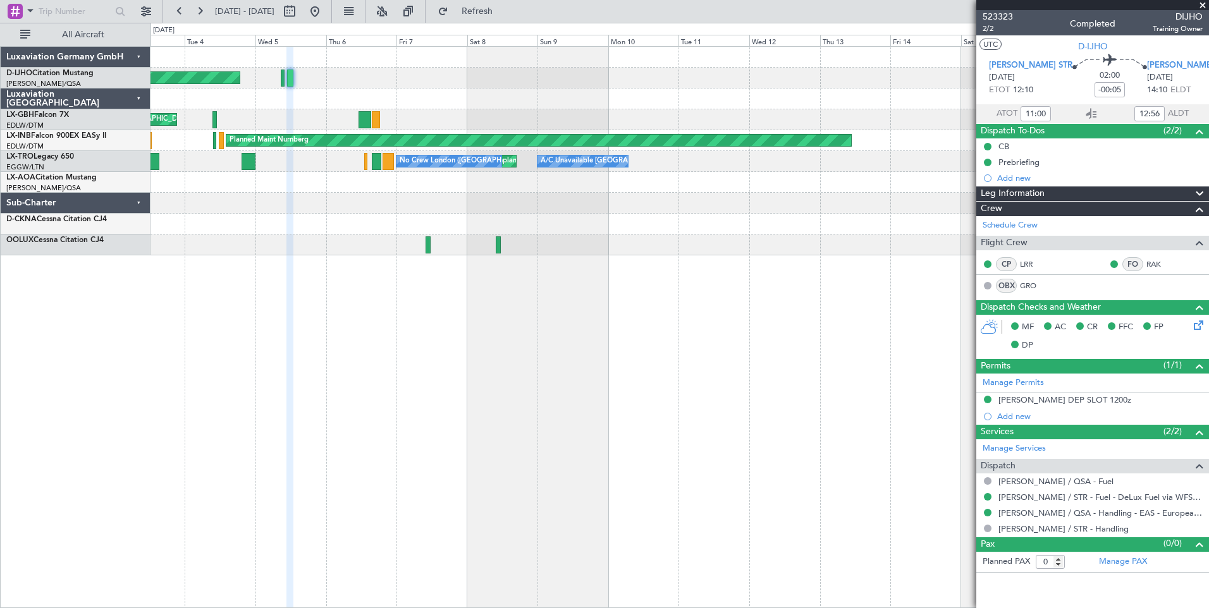
click at [286, 90] on div at bounding box center [678, 98] width 1057 height 21
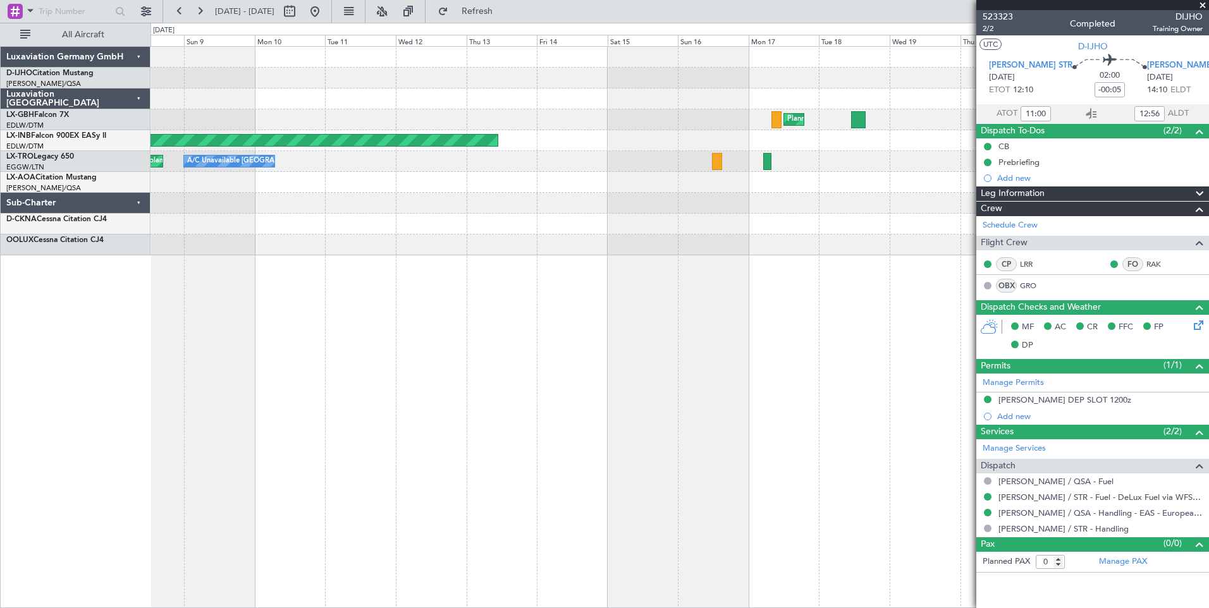
click at [326, 90] on div at bounding box center [678, 98] width 1057 height 21
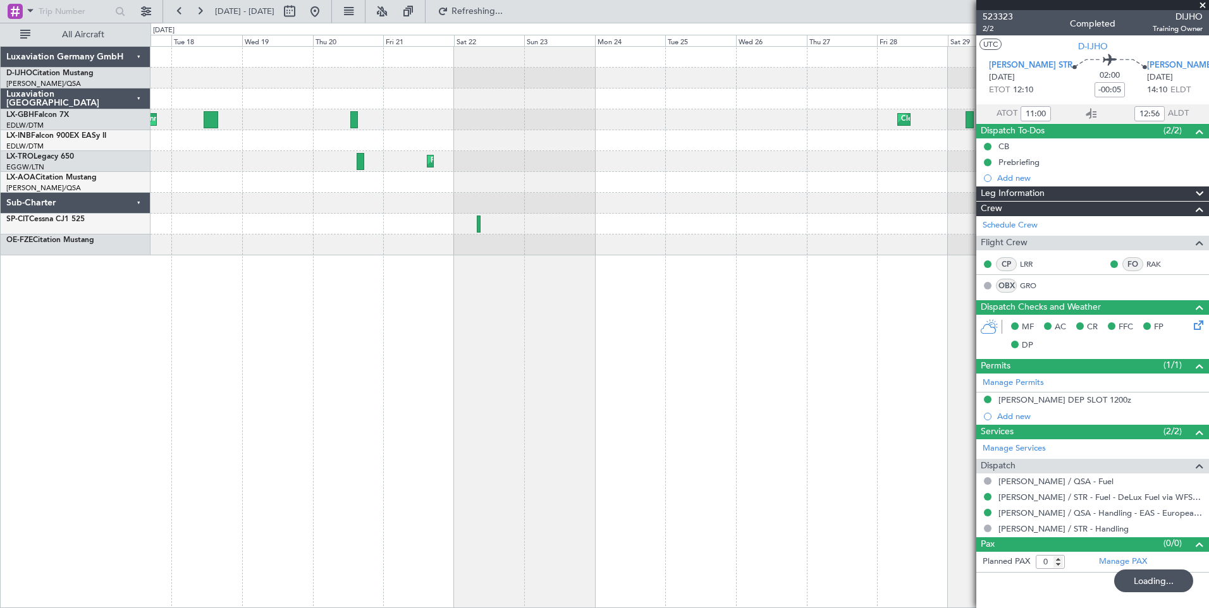
click at [302, 92] on div at bounding box center [678, 98] width 1057 height 21
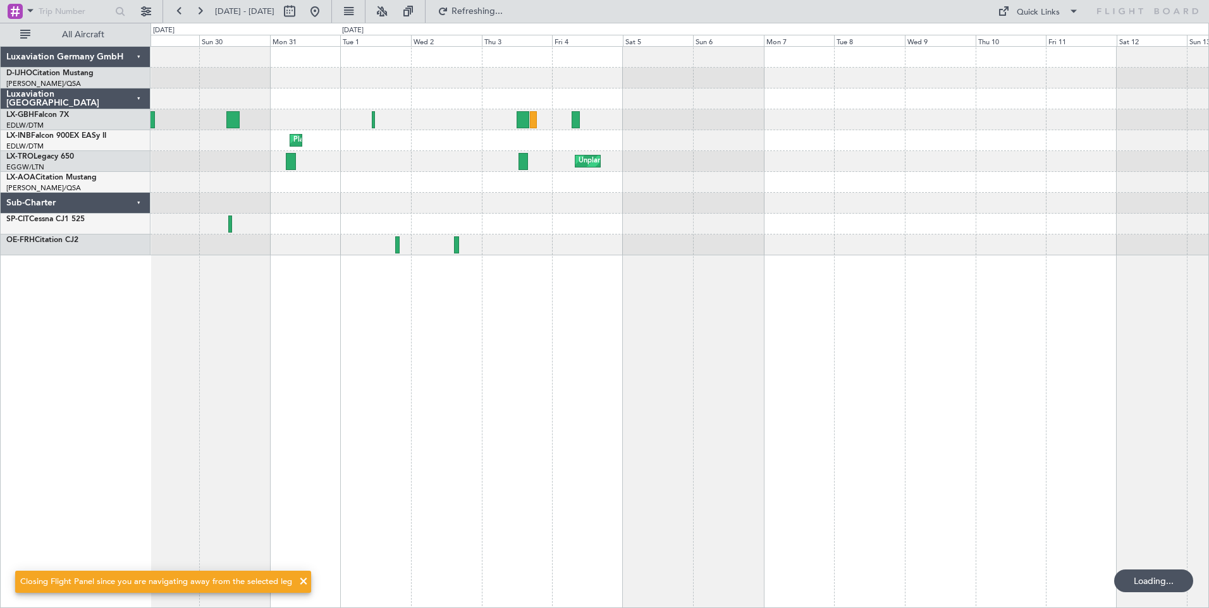
click at [273, 85] on div "Cleaning [GEOGRAPHIC_DATA] (Al Maktoum Intl) Planned Maint Nurnberg Unplanned M…" at bounding box center [678, 151] width 1057 height 209
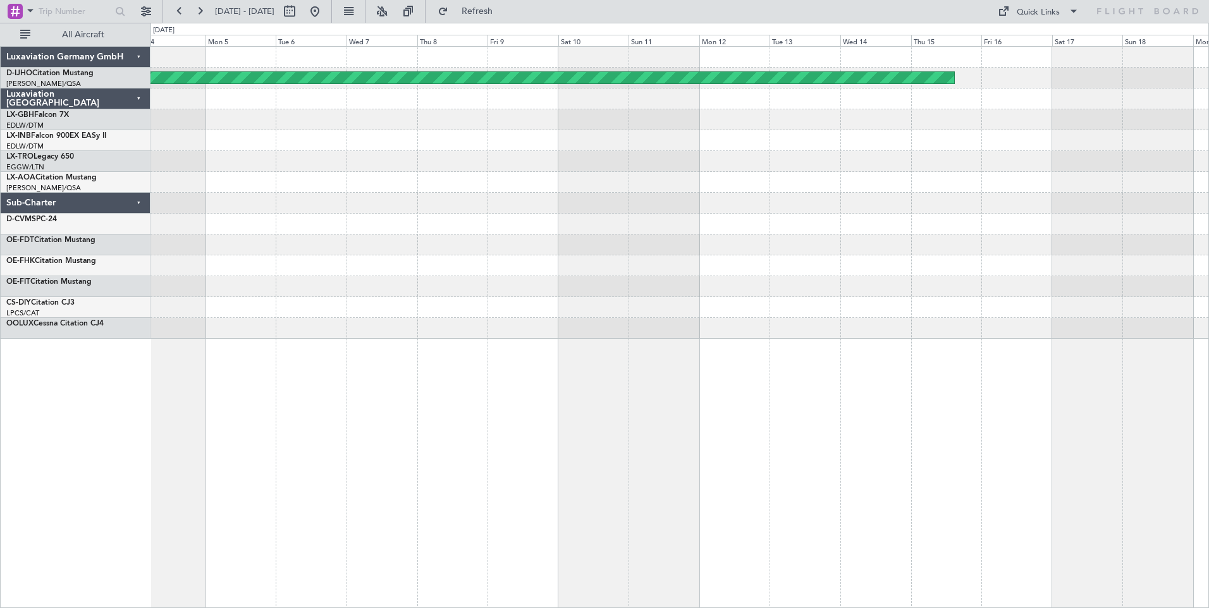
click at [89, 116] on div "Planned Maint [GEOGRAPHIC_DATA] Luxaviation Germany GmbH D-IJHO Citation Mustan…" at bounding box center [604, 315] width 1209 height 585
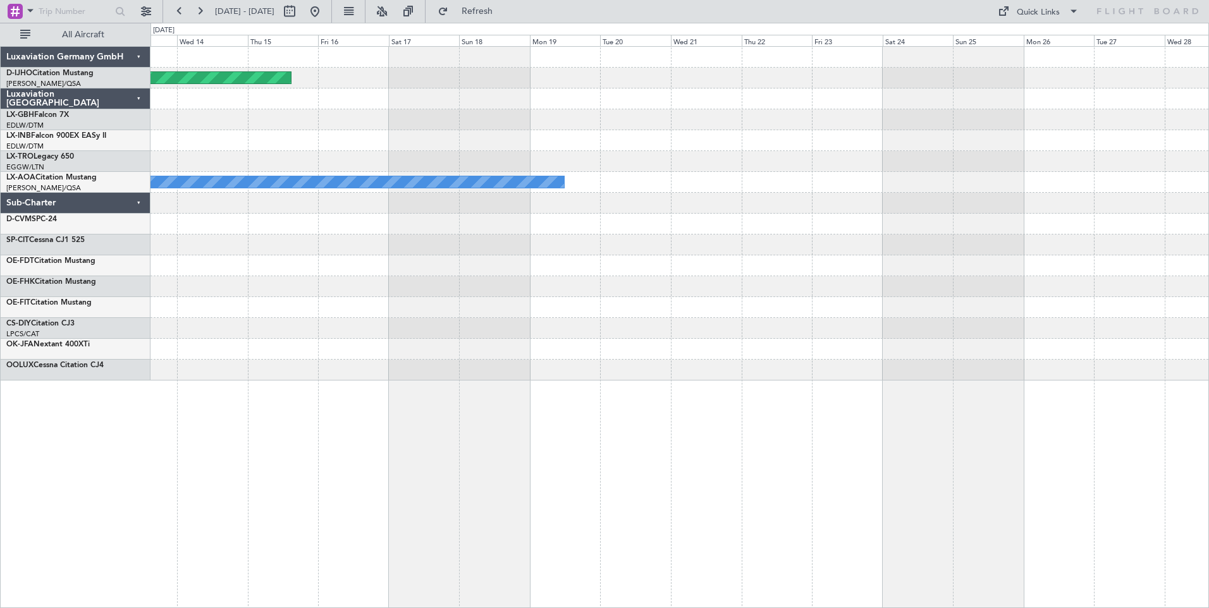
click at [250, 112] on div "Planned Maint [GEOGRAPHIC_DATA] Planned Maint [GEOGRAPHIC_DATA] (Al Maktoum Int…" at bounding box center [678, 214] width 1057 height 334
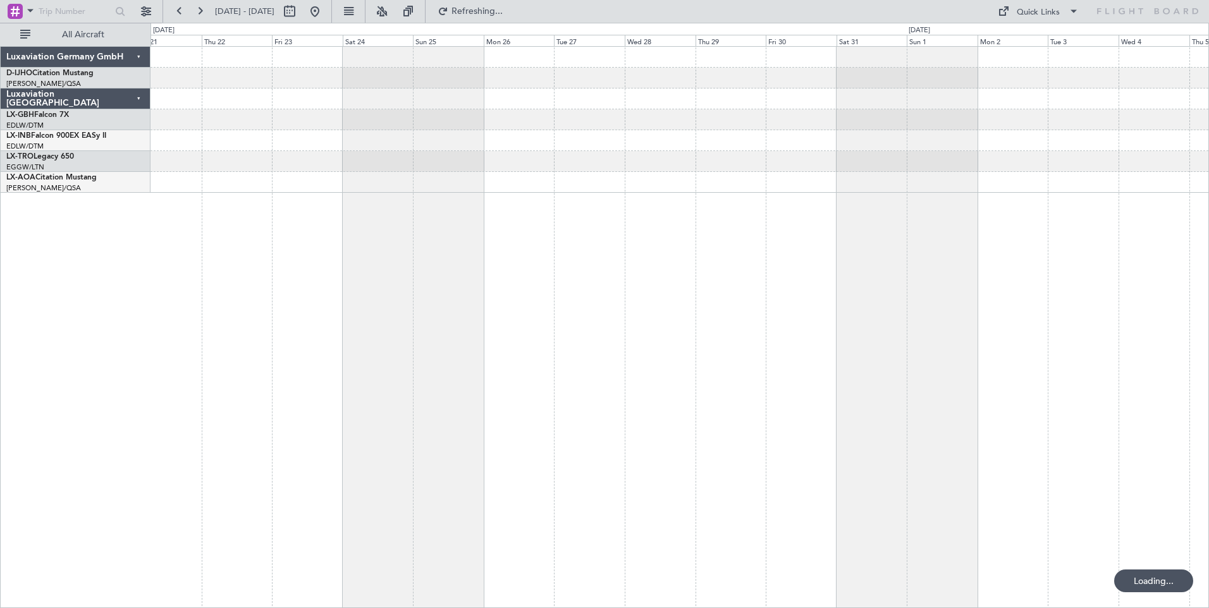
click at [348, 135] on div at bounding box center [678, 140] width 1057 height 21
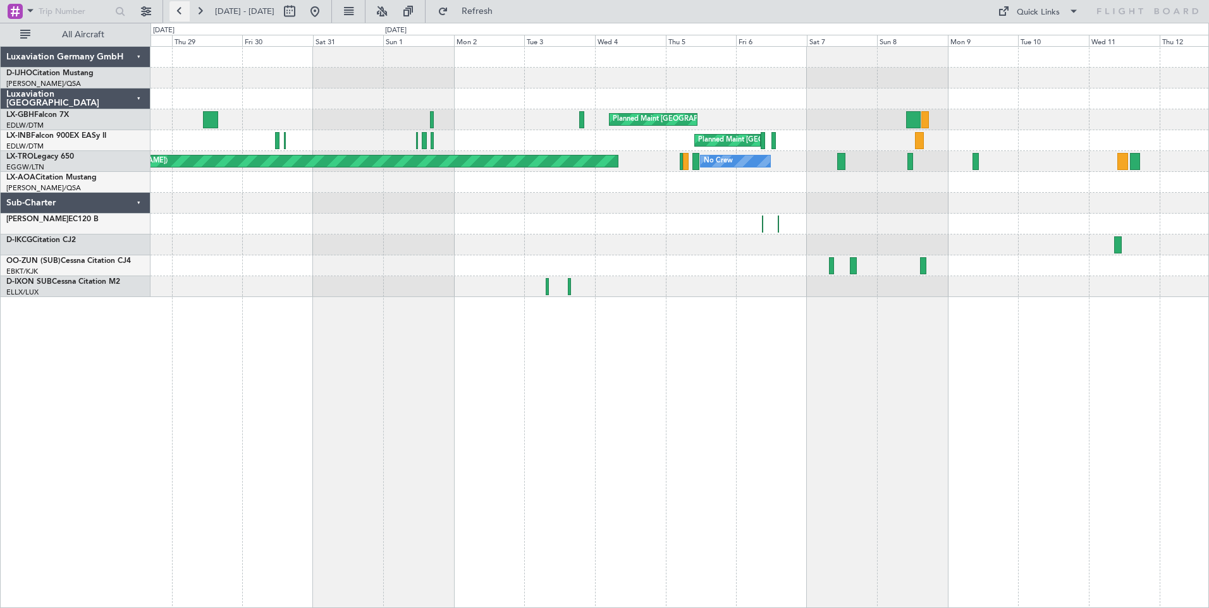
click at [176, 4] on button at bounding box center [179, 11] width 20 height 20
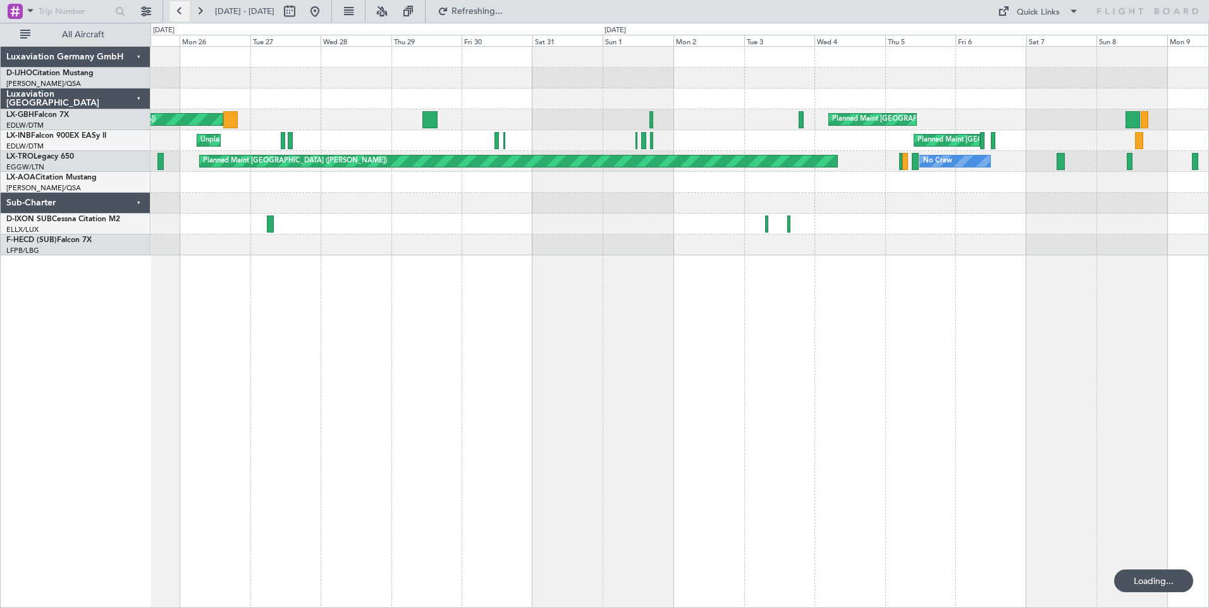
click at [176, 4] on button at bounding box center [179, 11] width 20 height 20
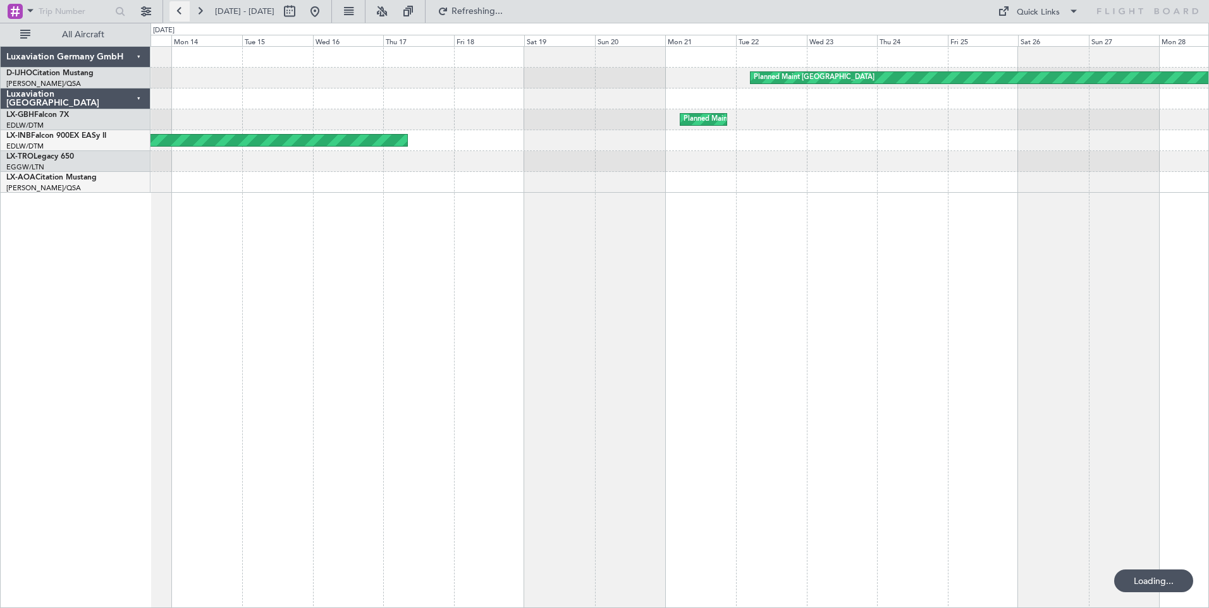
click at [177, 4] on button at bounding box center [179, 11] width 20 height 20
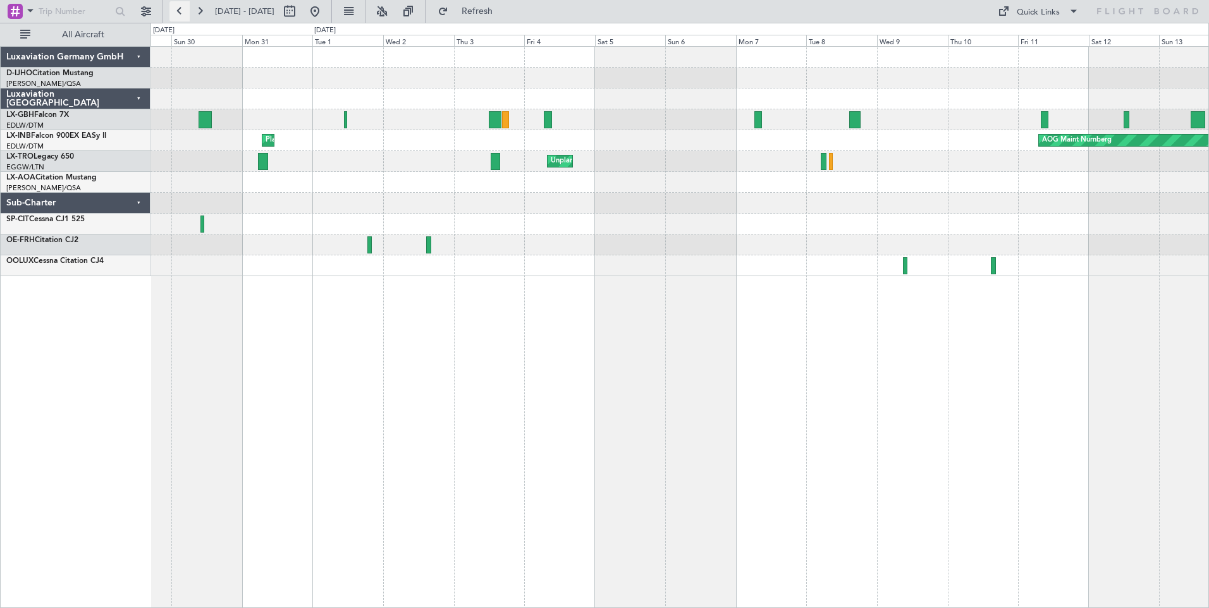
click at [177, 4] on button at bounding box center [179, 11] width 20 height 20
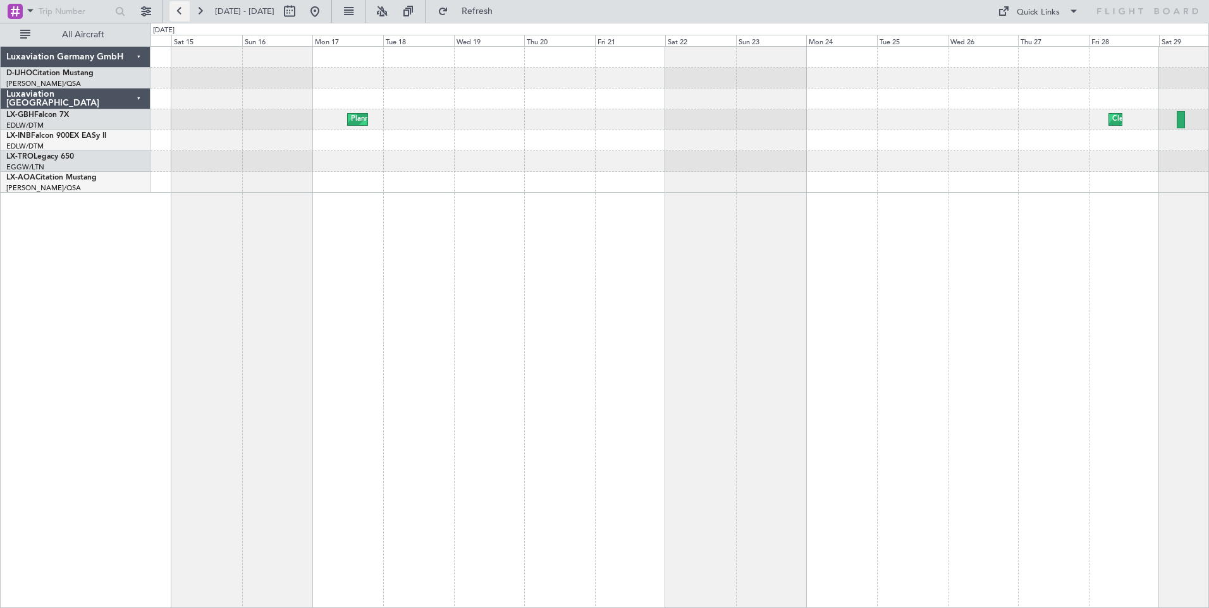
click at [177, 4] on button at bounding box center [179, 11] width 20 height 20
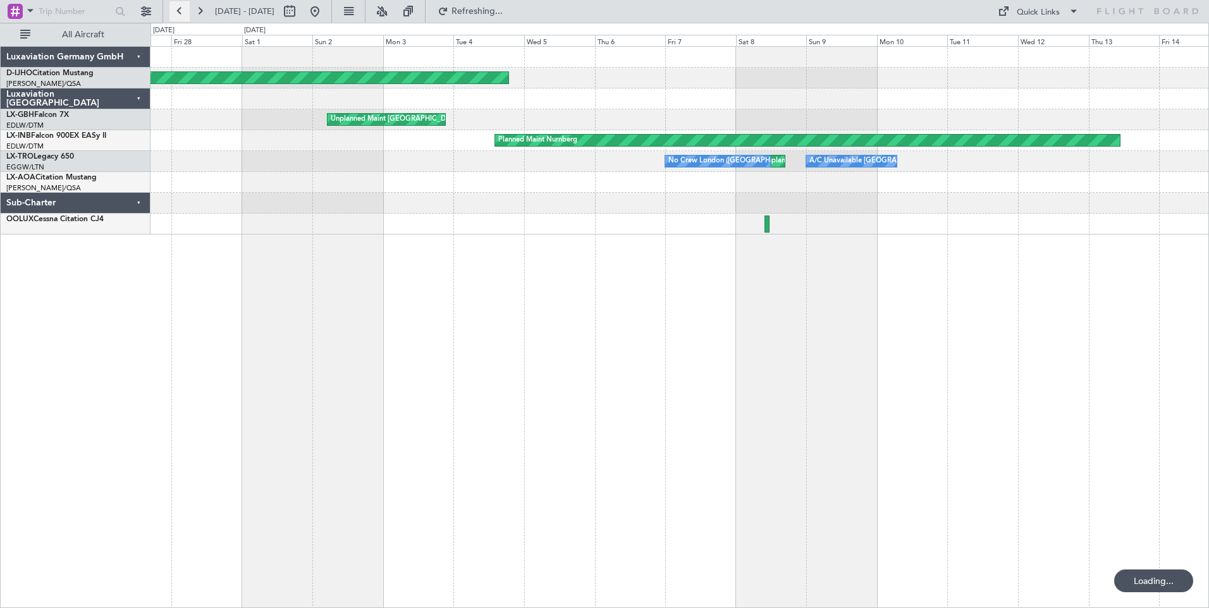
click at [177, 4] on button at bounding box center [179, 11] width 20 height 20
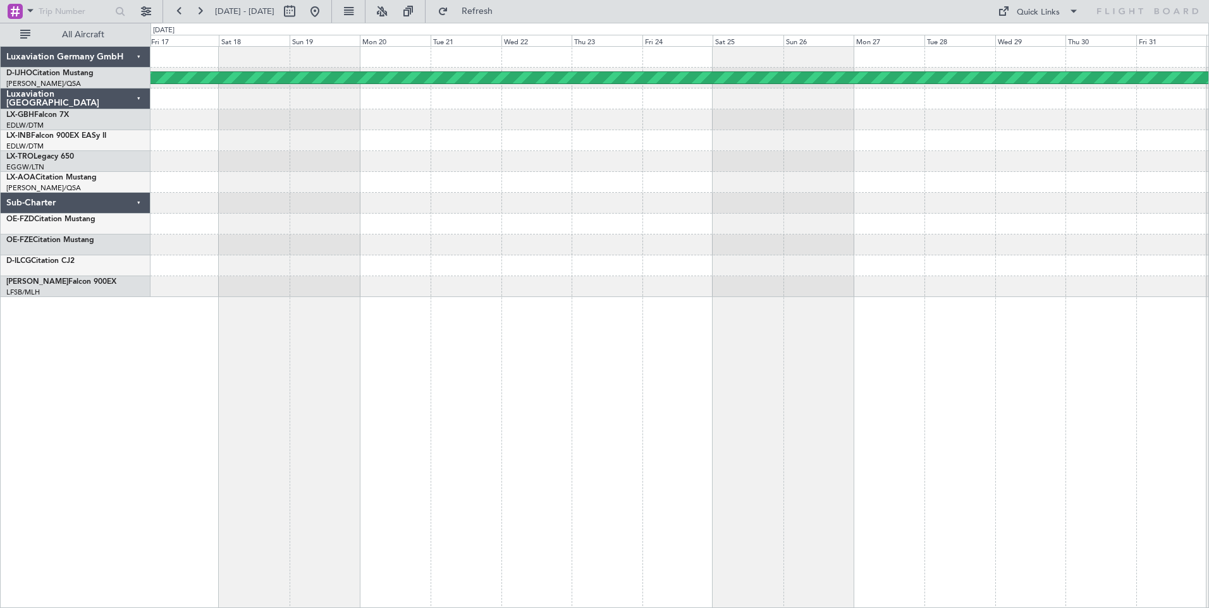
click at [946, 289] on div "Unplanned Maint [GEOGRAPHIC_DATA] Unplanned Maint [GEOGRAPHIC_DATA] (Al Maktoum…" at bounding box center [678, 172] width 1057 height 250
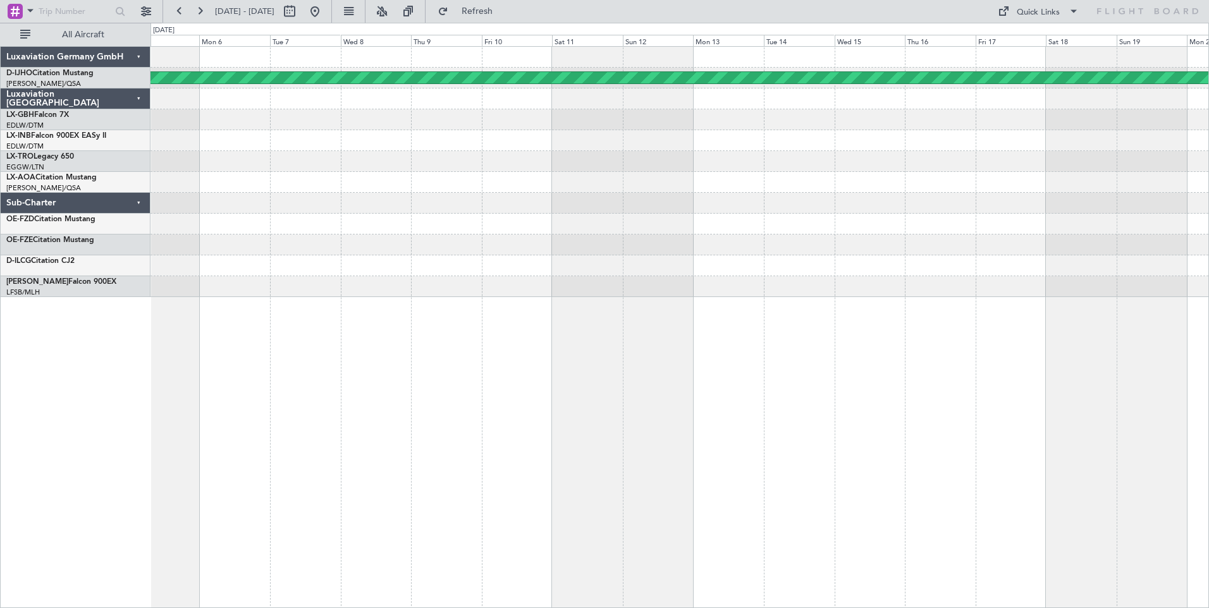
click at [992, 301] on div "Unplanned Maint [GEOGRAPHIC_DATA]" at bounding box center [679, 327] width 1058 height 562
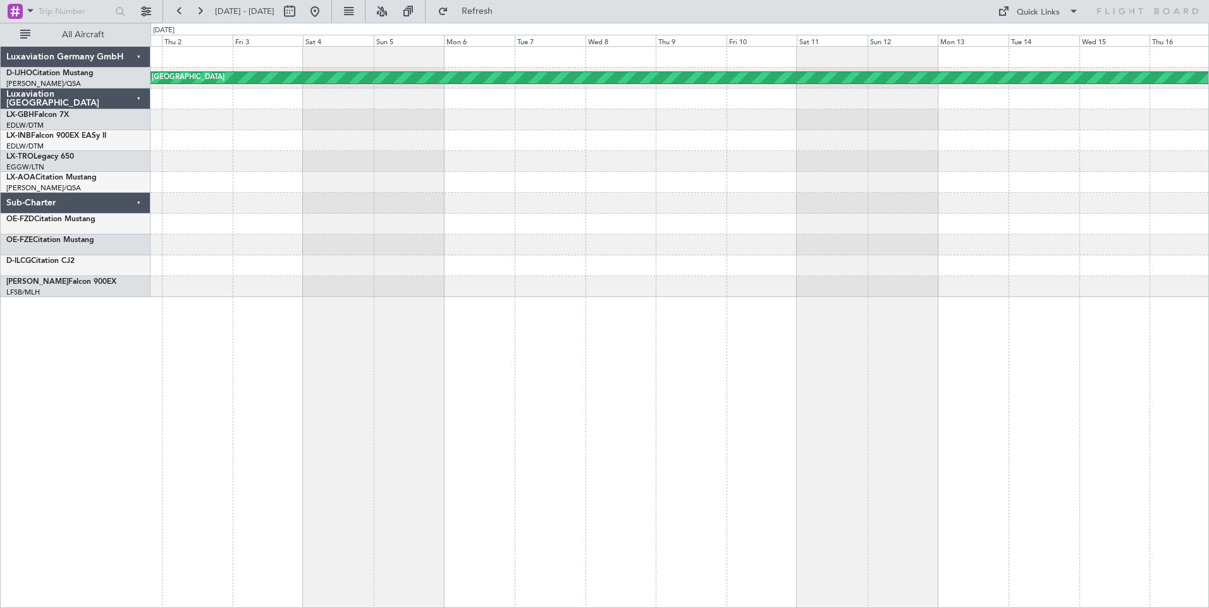
click at [950, 326] on div "Unplanned Maint [GEOGRAPHIC_DATA]" at bounding box center [679, 327] width 1058 height 562
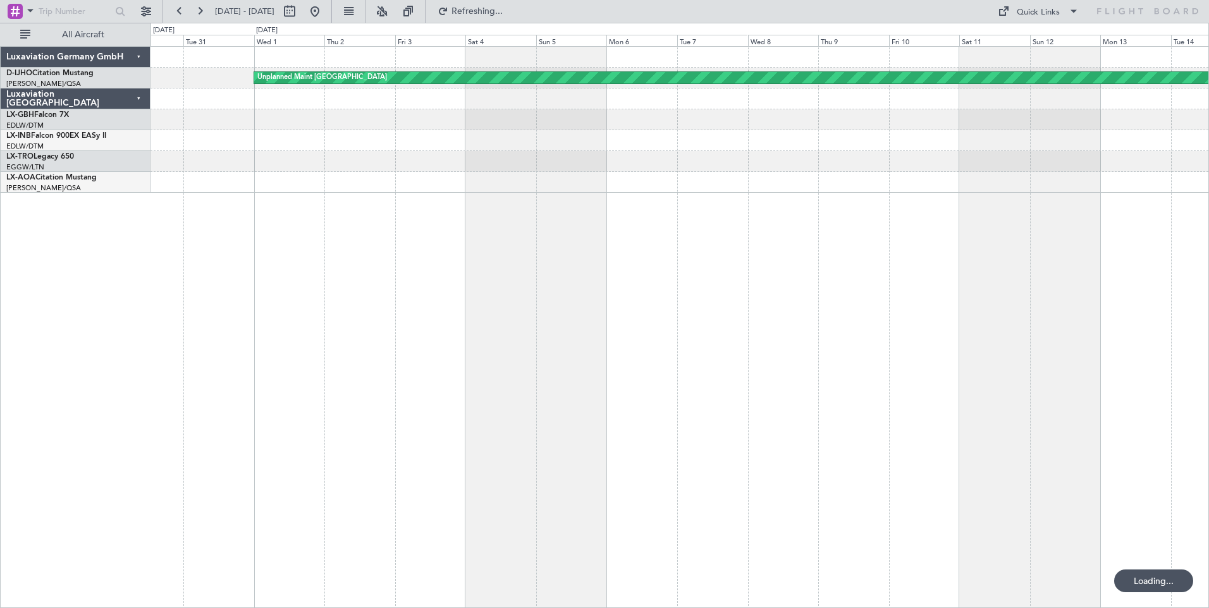
click at [128, 230] on div "Unplanned Maint [GEOGRAPHIC_DATA] Luxaviation Germany GmbH D-IJHO Citation Must…" at bounding box center [604, 315] width 1209 height 585
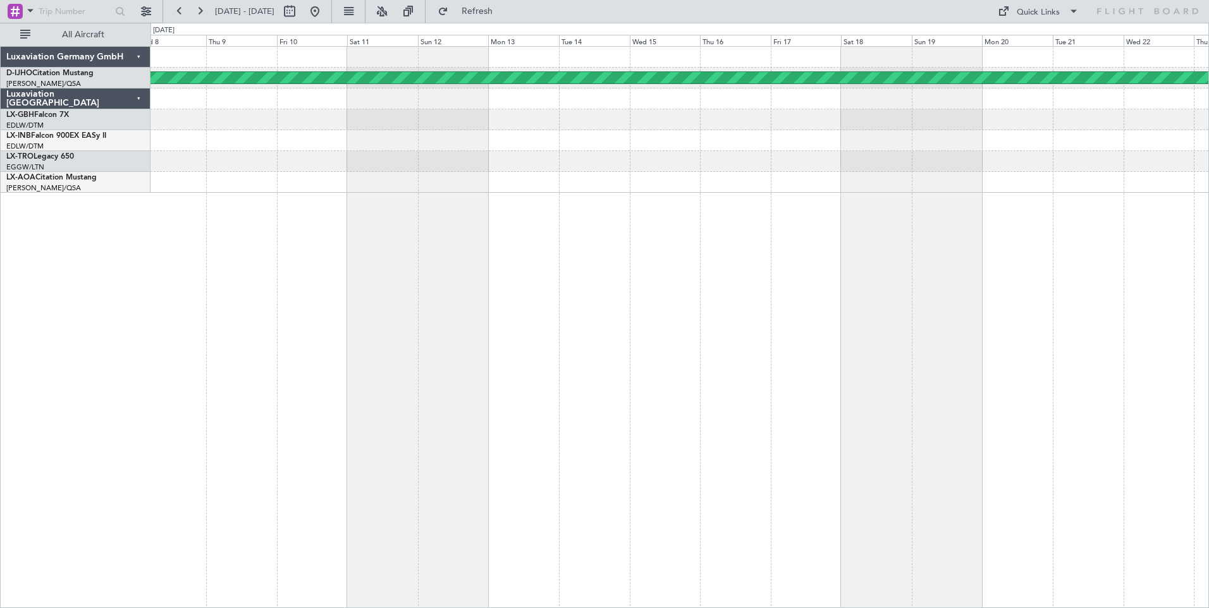
click at [149, 264] on div "Unplanned Maint [GEOGRAPHIC_DATA] Luxaviation Germany GmbH D-IJHO Citation Must…" at bounding box center [604, 315] width 1209 height 585
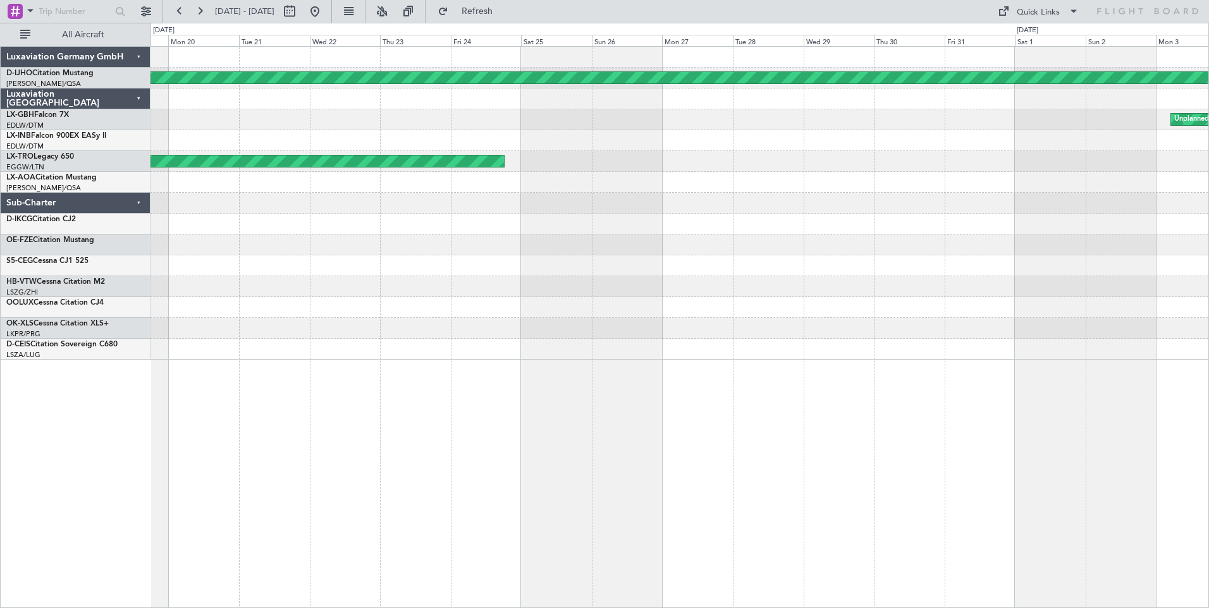
click at [192, 262] on div "Unplanned Maint [GEOGRAPHIC_DATA] Unplanned Maint [GEOGRAPHIC_DATA] (Al Maktoum…" at bounding box center [678, 203] width 1057 height 313
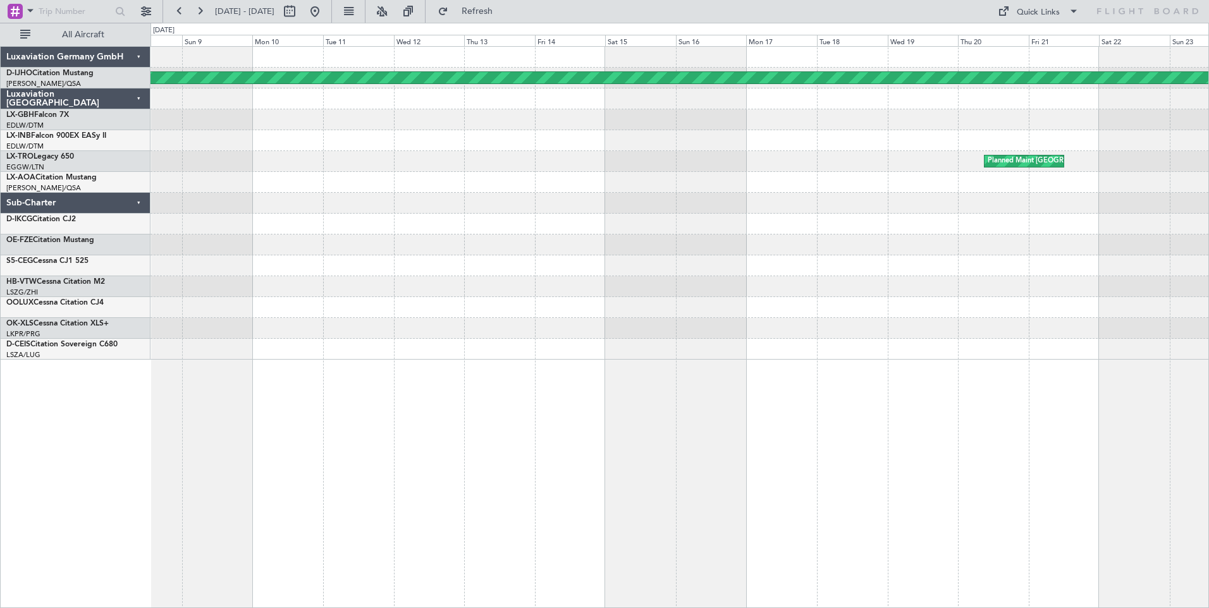
click at [161, 238] on div "Unplanned Maint [GEOGRAPHIC_DATA] Unplanned Maint [GEOGRAPHIC_DATA] (Al Maktoum…" at bounding box center [678, 203] width 1057 height 313
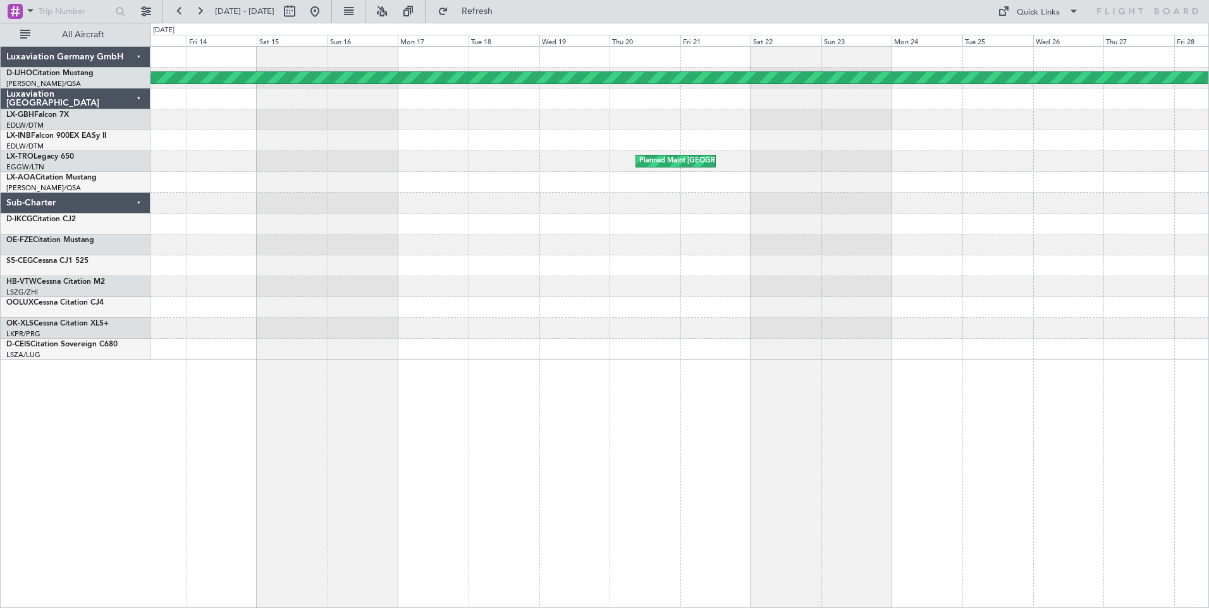
click at [159, 216] on div "Unplanned Maint [GEOGRAPHIC_DATA] Unplanned Maint [GEOGRAPHIC_DATA] ([GEOGRAPHI…" at bounding box center [678, 203] width 1057 height 313
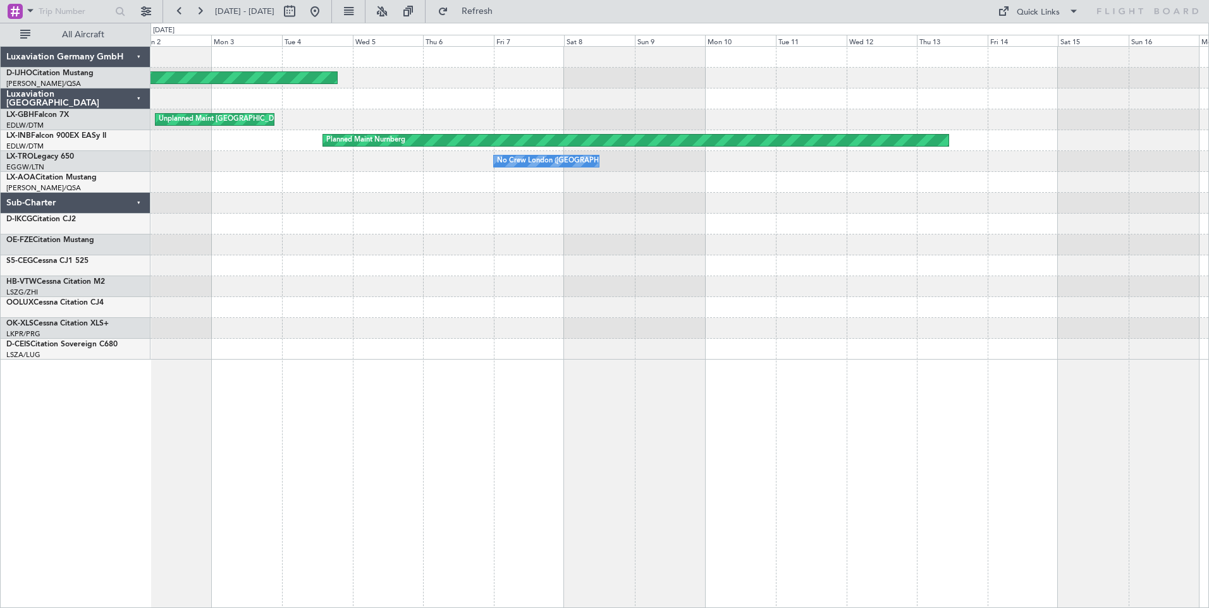
click at [147, 190] on div "Unplanned Maint [GEOGRAPHIC_DATA] Unplanned Maint [GEOGRAPHIC_DATA] ([GEOGRAPHI…" at bounding box center [604, 315] width 1209 height 585
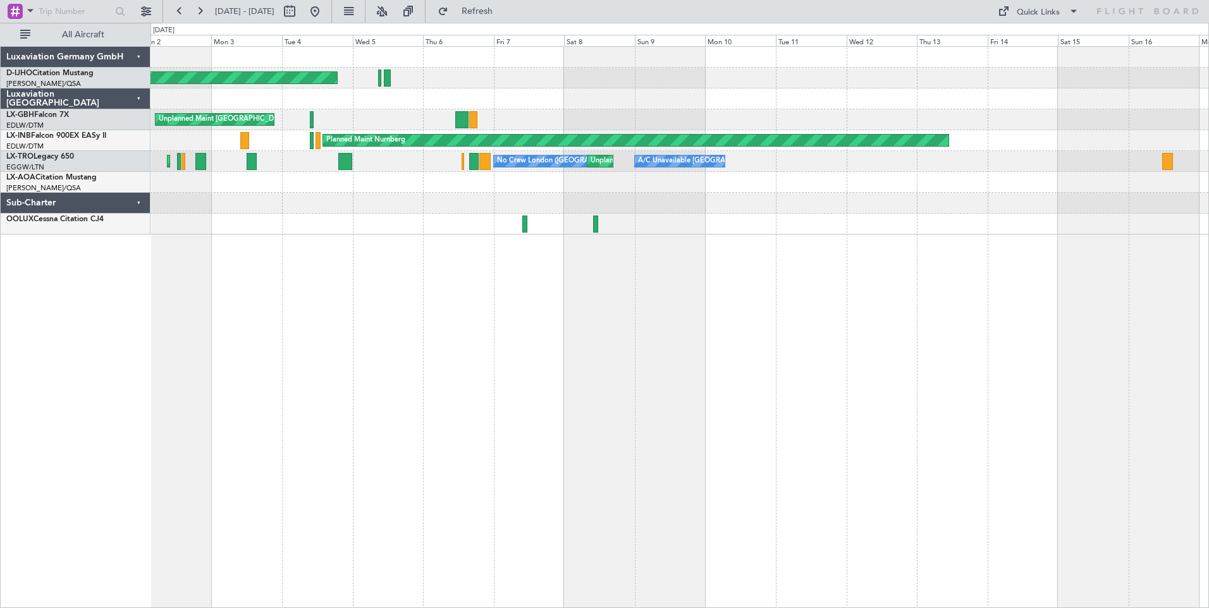
click at [351, 80] on div "Unplanned Maint [GEOGRAPHIC_DATA] Unplanned Maint [GEOGRAPHIC_DATA] ([GEOGRAPHI…" at bounding box center [678, 141] width 1057 height 188
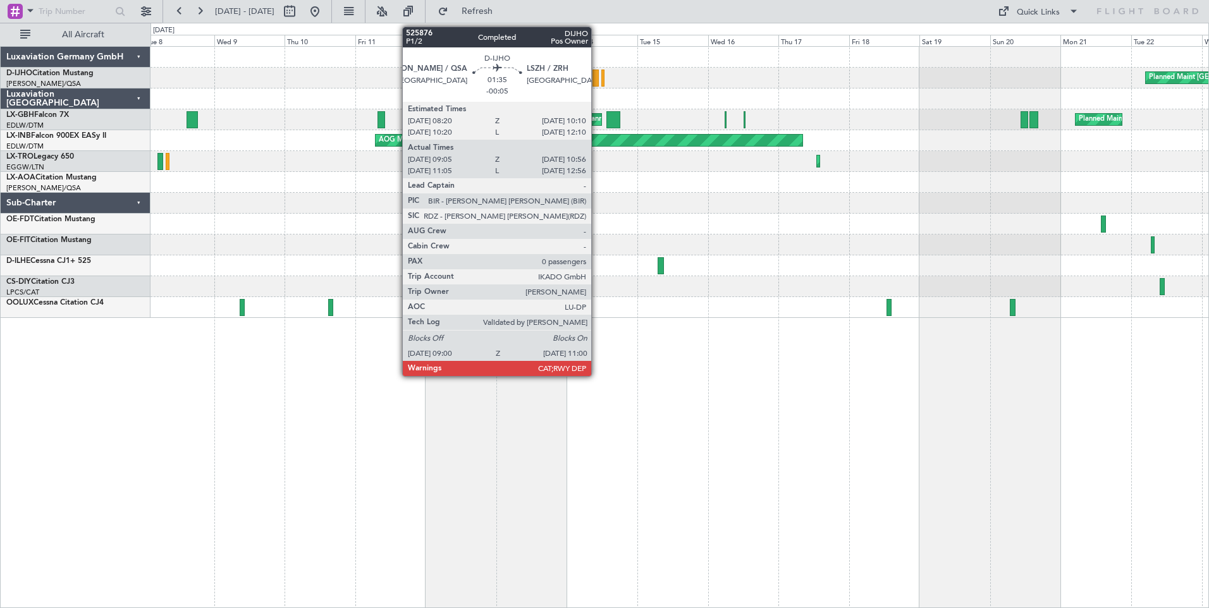
click at [597, 82] on div at bounding box center [595, 78] width 6 height 17
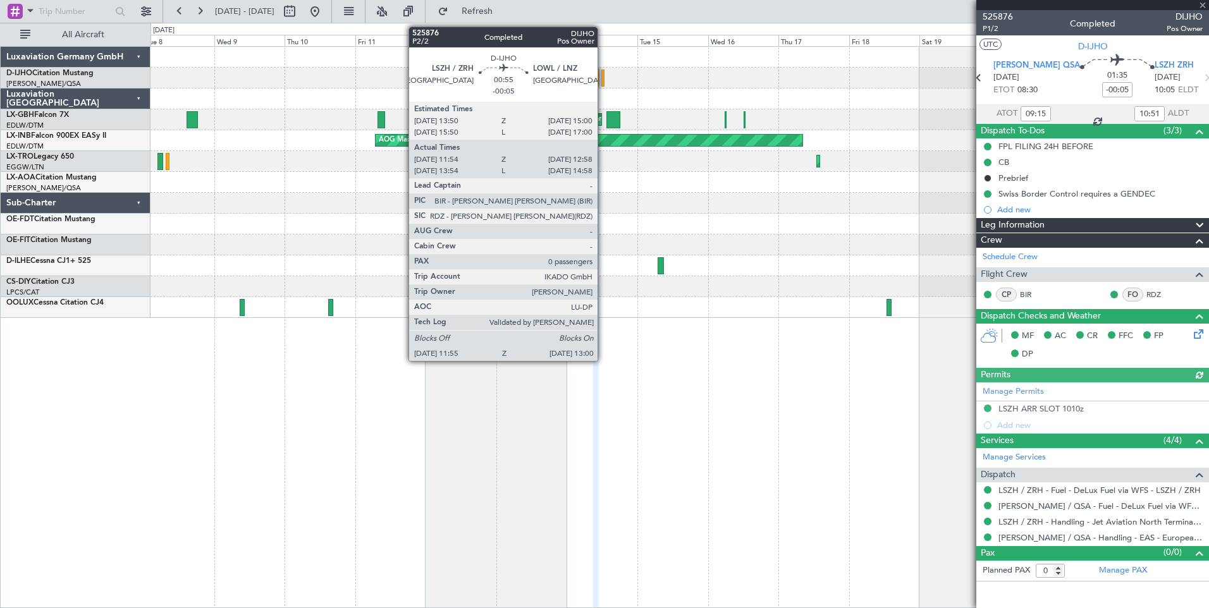
click at [603, 84] on div at bounding box center [603, 78] width 4 height 17
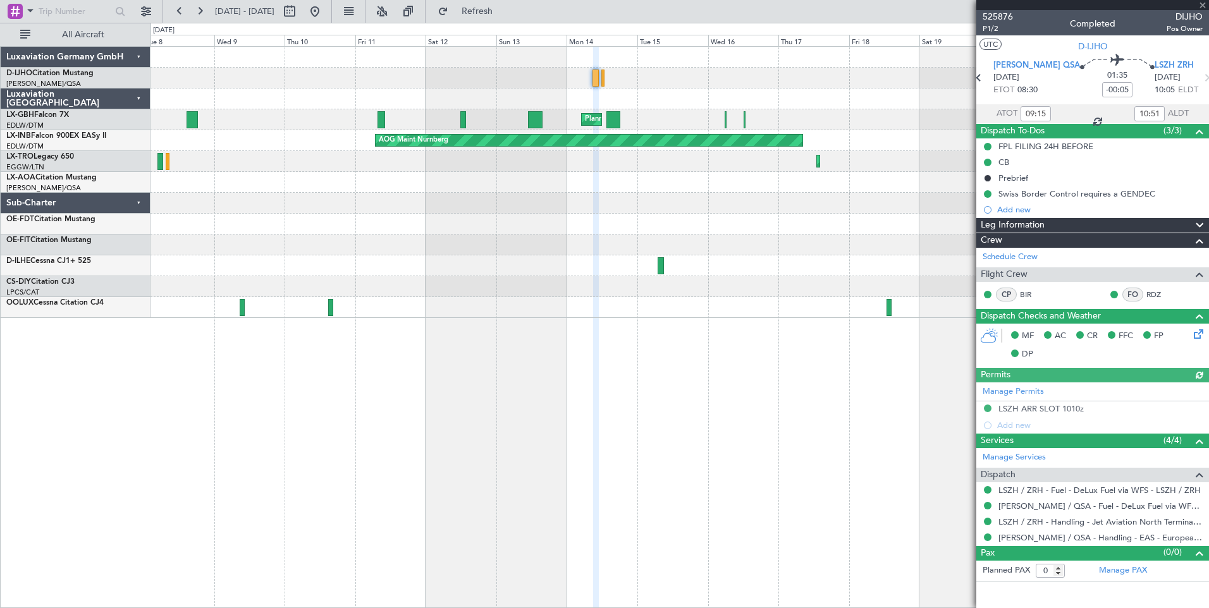
type input "12:04"
type input "12:53"
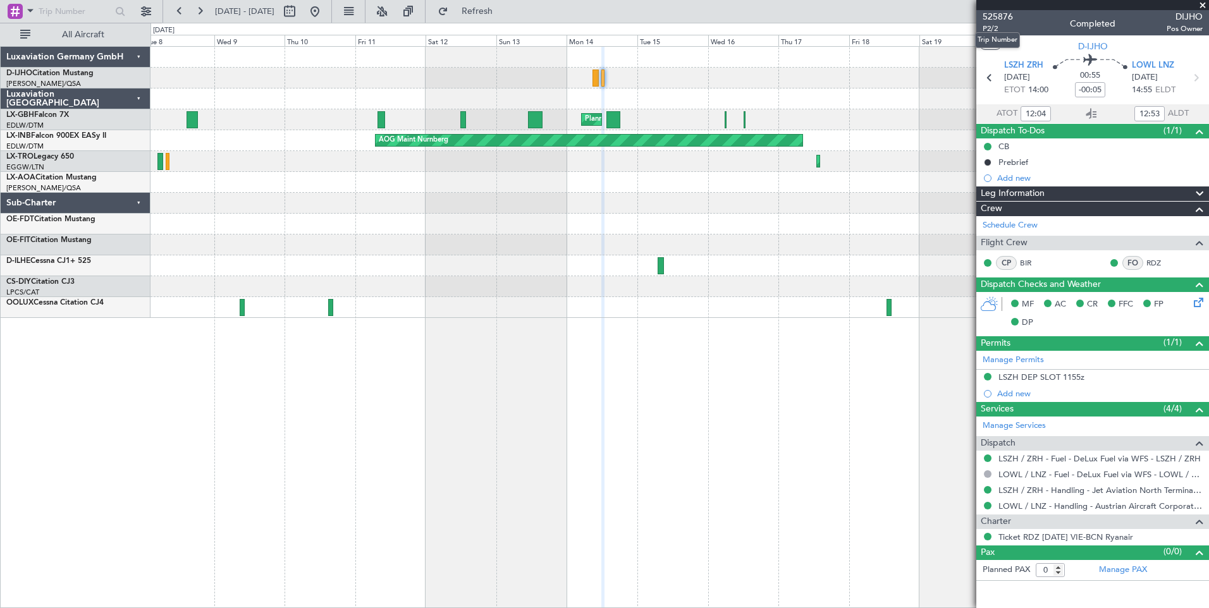
click at [989, 28] on mat-tooltip-component "Trip Number" at bounding box center [997, 40] width 63 height 34
click at [1023, 27] on mat-tooltip-component "Trip Number" at bounding box center [997, 40] width 63 height 34
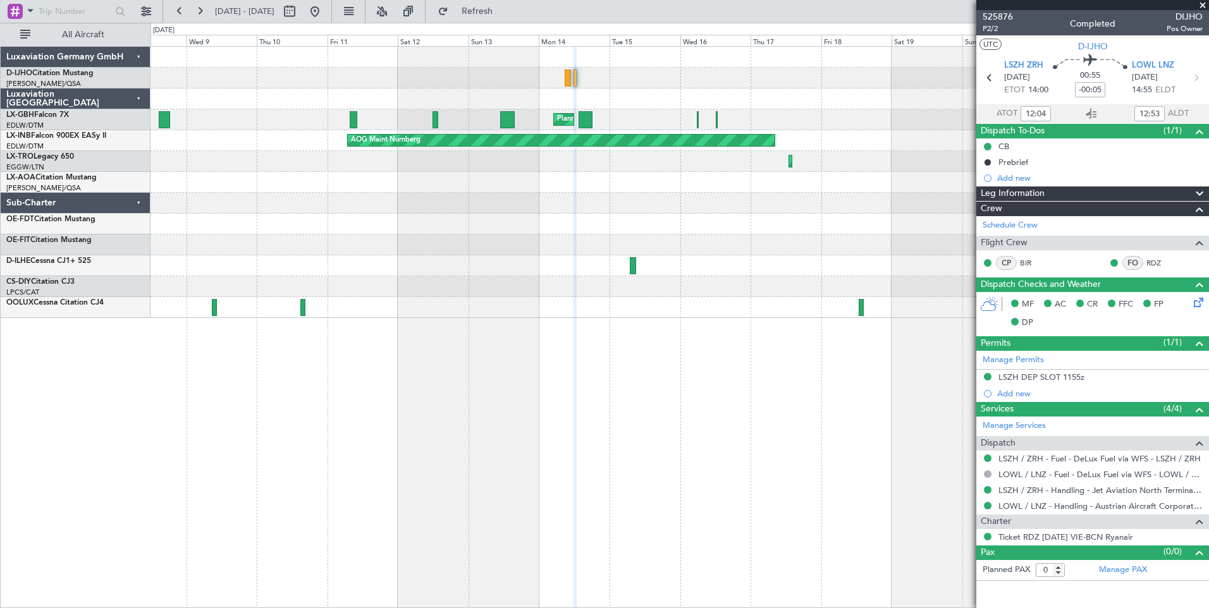
click at [581, 80] on div "Planned Maint [GEOGRAPHIC_DATA]" at bounding box center [678, 78] width 1057 height 21
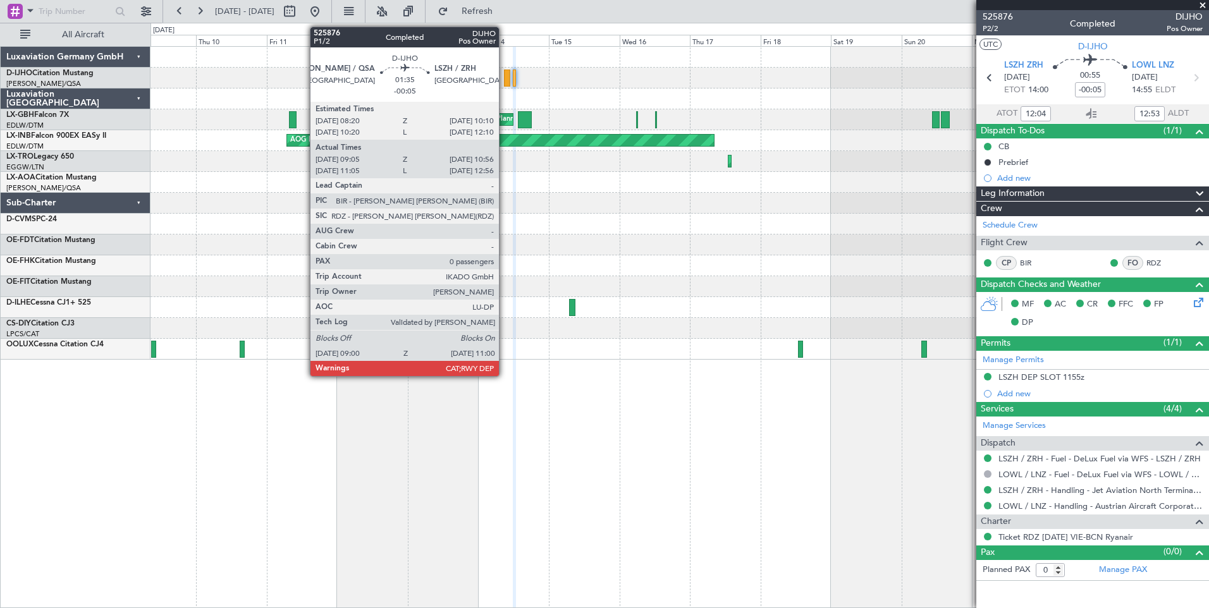
click at [504, 75] on div at bounding box center [507, 78] width 6 height 17
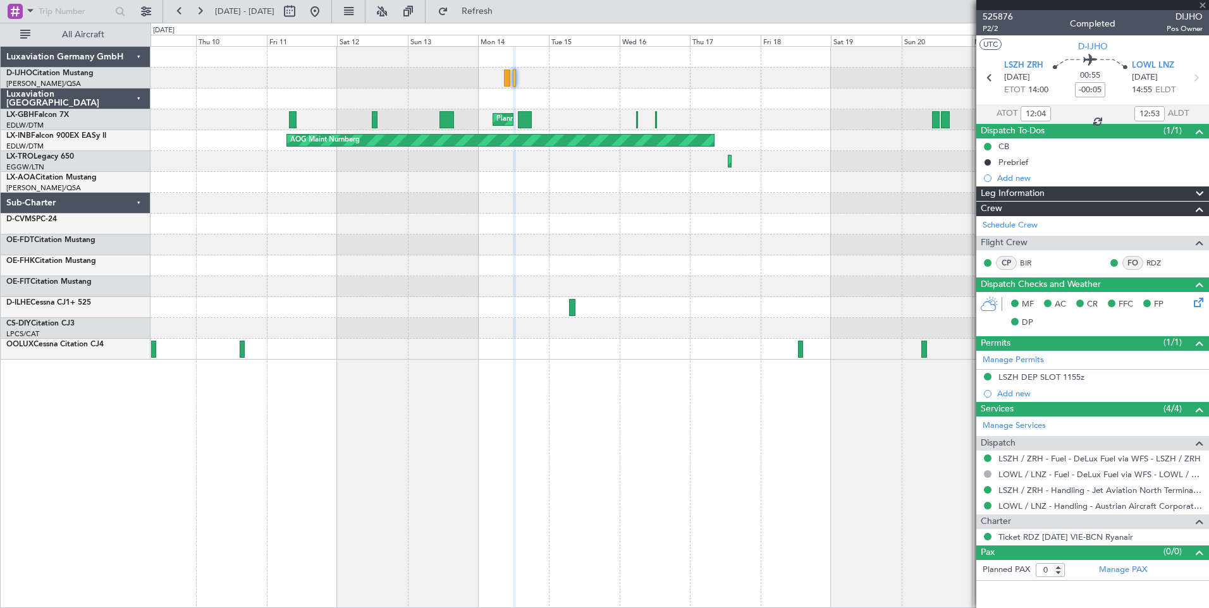
type input "09:15"
type input "10:51"
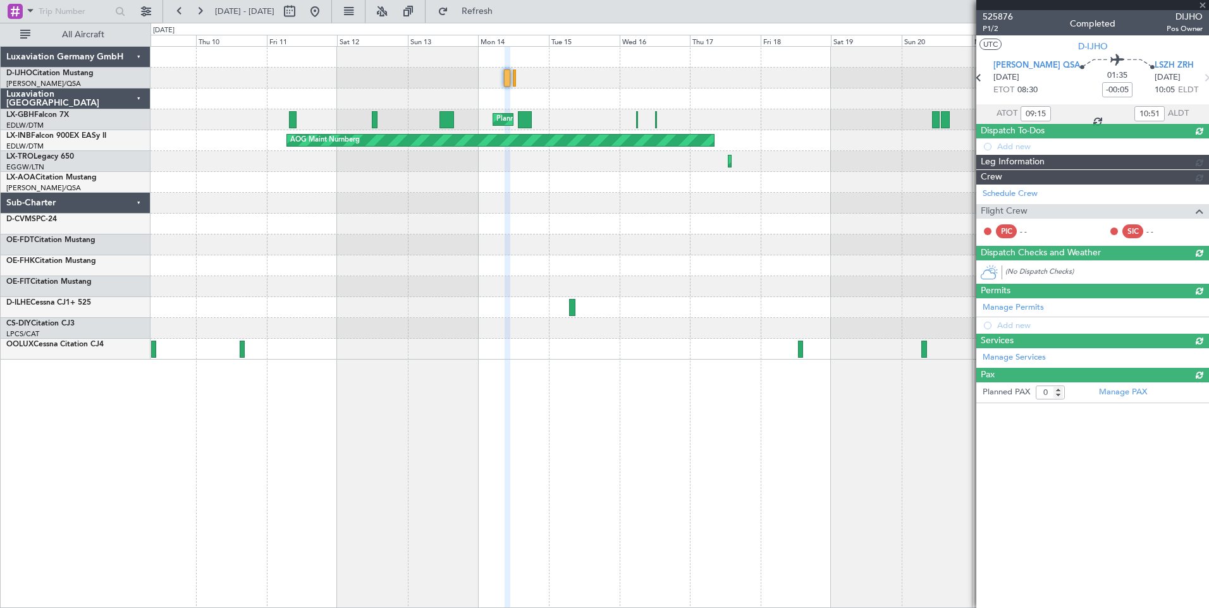
type input "11:15"
type input "12:51"
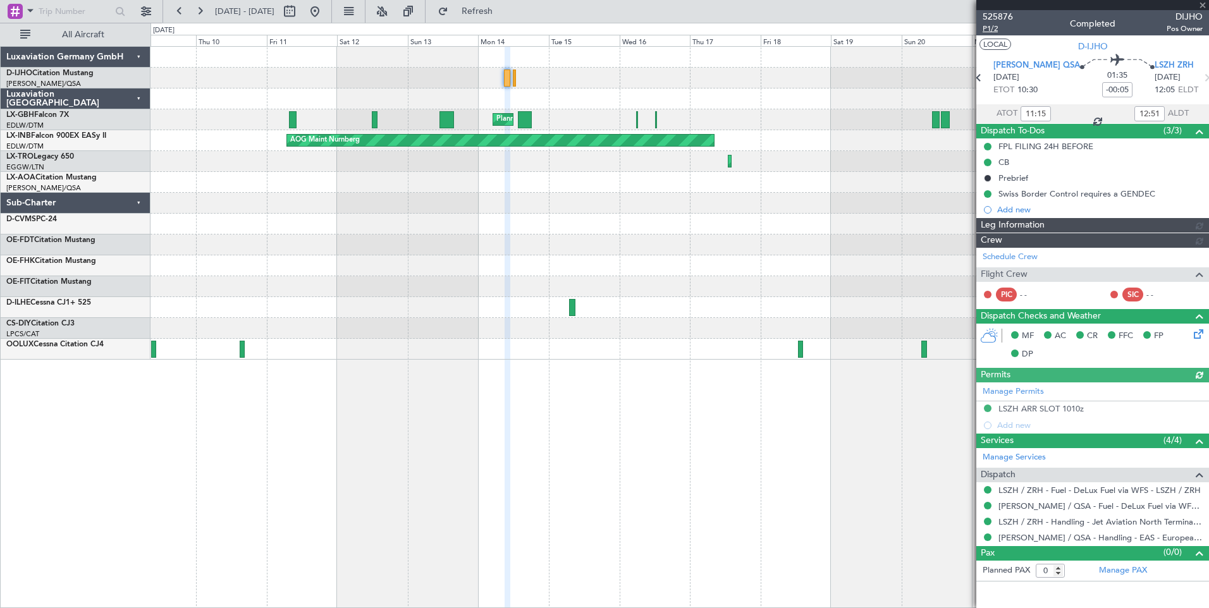
type input "09:15"
type input "10:51"
click at [989, 28] on span "P1/2" at bounding box center [997, 28] width 30 height 11
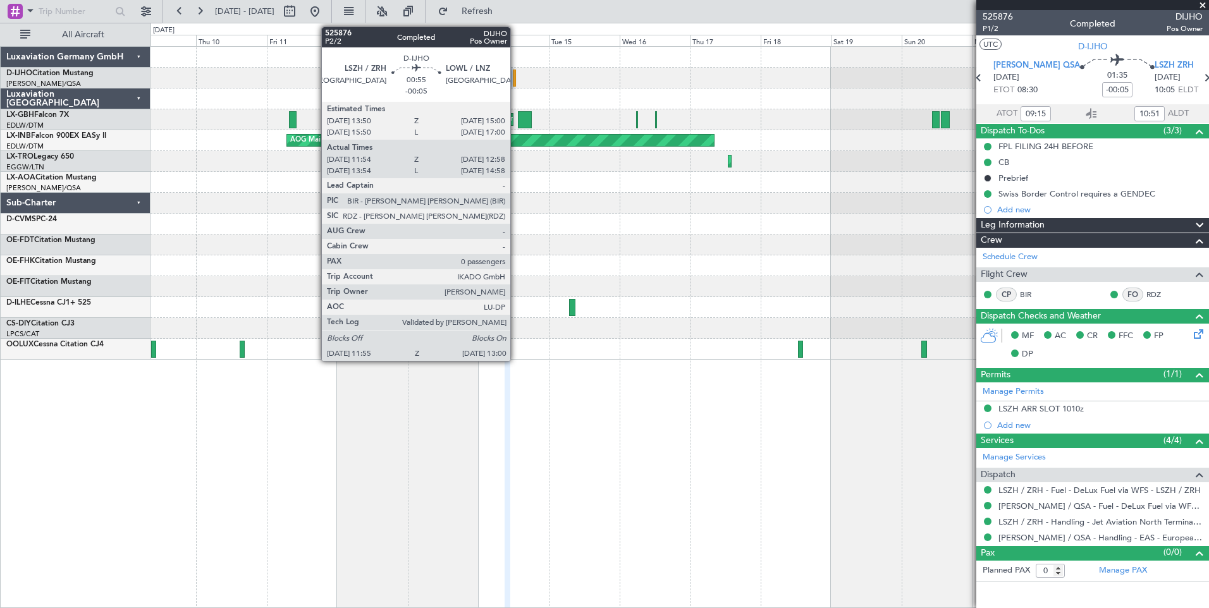
click at [516, 73] on div at bounding box center [515, 78] width 4 height 17
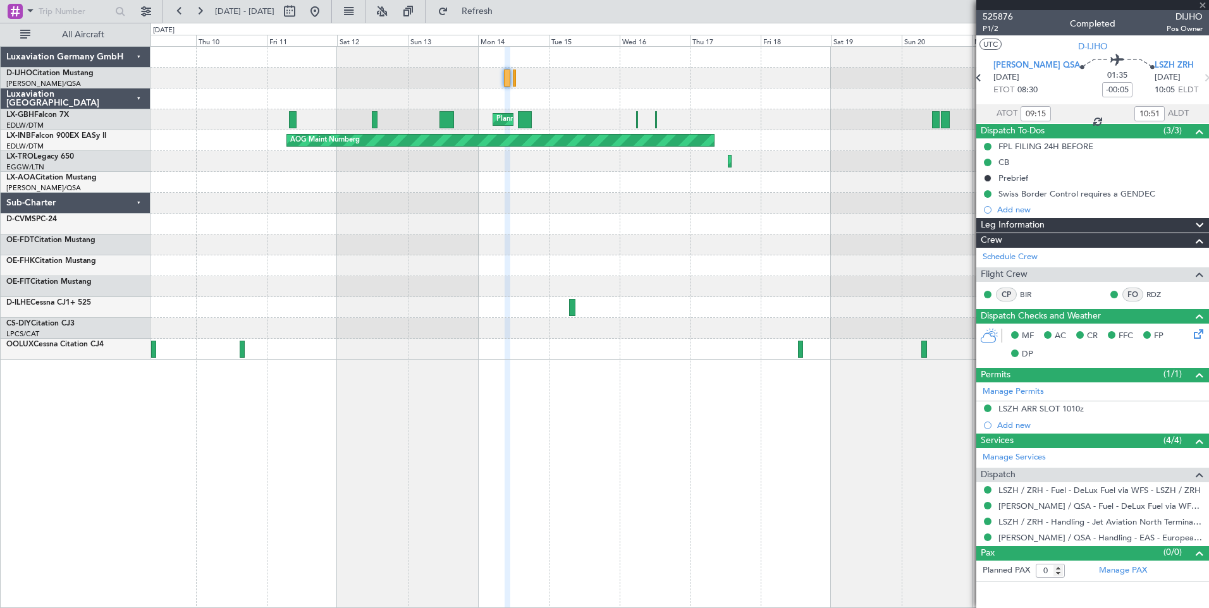
type input "12:04"
type input "12:53"
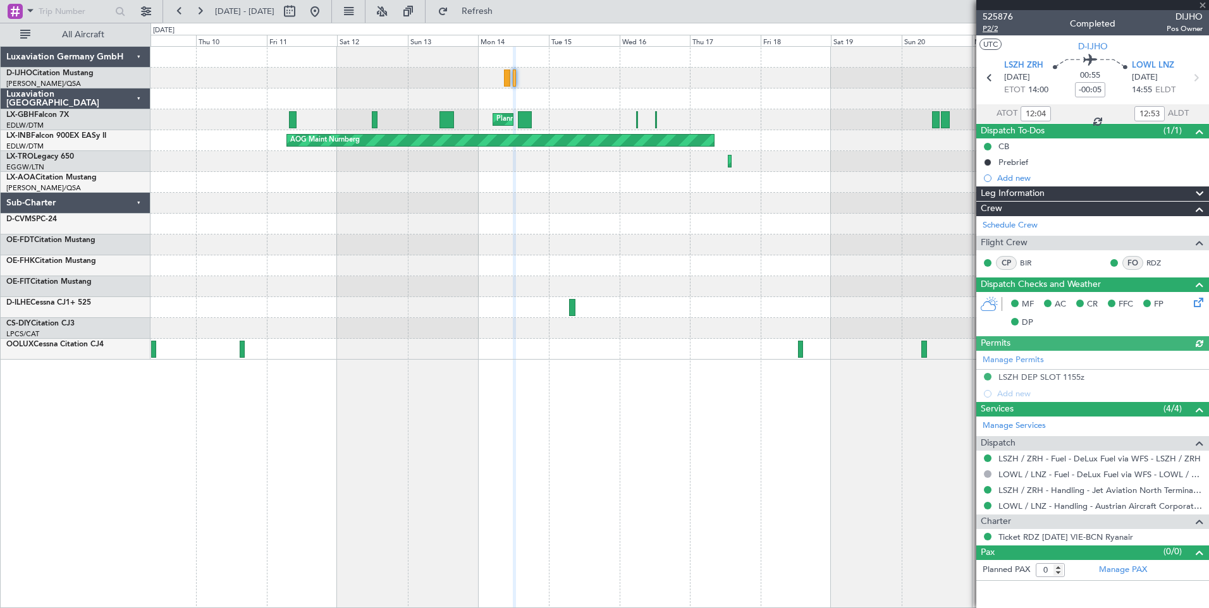
click at [995, 28] on span "P2/2" at bounding box center [997, 28] width 30 height 11
click at [325, 10] on button at bounding box center [315, 11] width 20 height 20
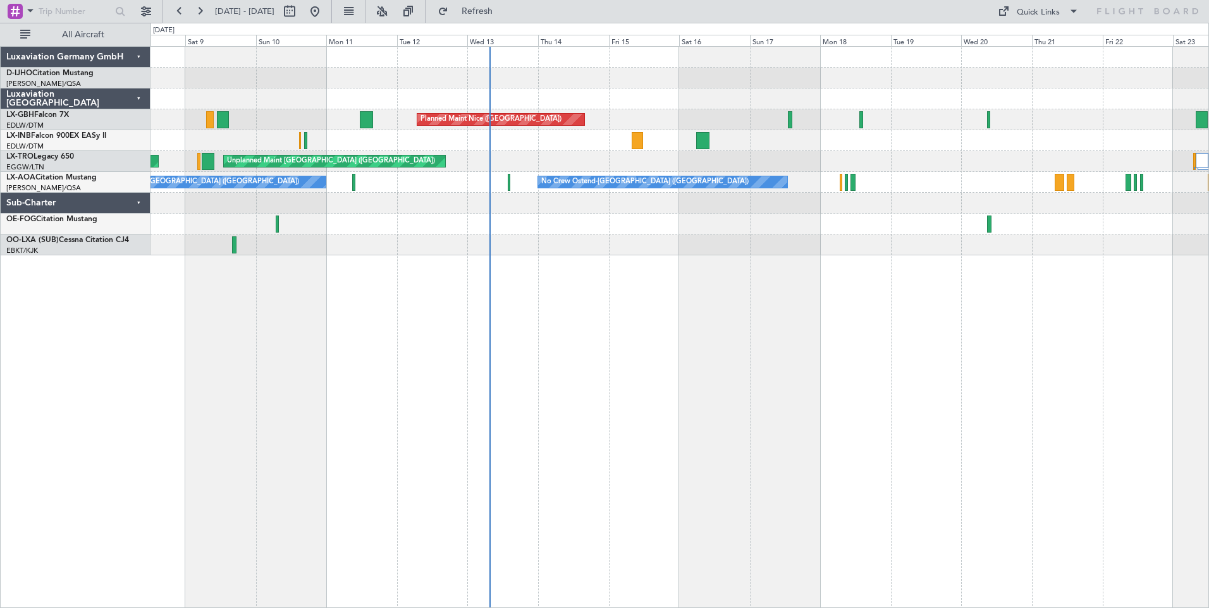
click at [587, 413] on div "Planned Maint Nice ([GEOGRAPHIC_DATA]) [GEOGRAPHIC_DATA] ([GEOGRAPHIC_DATA]) Un…" at bounding box center [679, 327] width 1058 height 562
